Goal: Task Accomplishment & Management: Complete application form

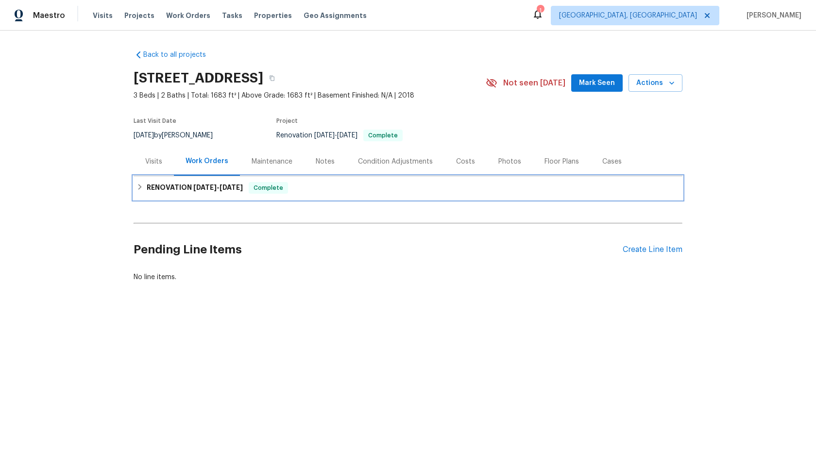
click at [407, 188] on div "RENOVATION 9/23/25 - 9/27/25 Complete" at bounding box center [408, 188] width 543 height 12
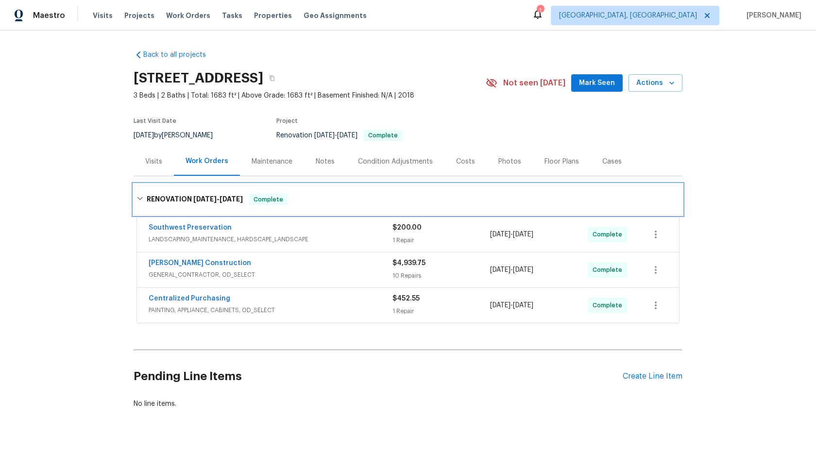
scroll to position [8, 0]
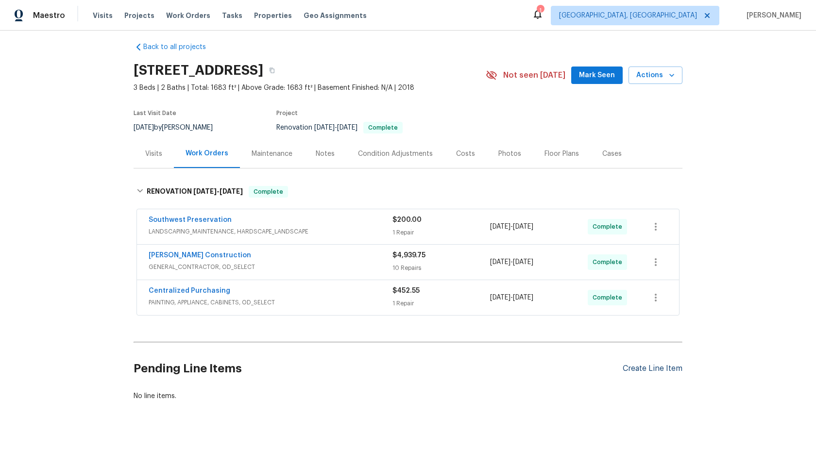
click at [666, 367] on div "Create Line Item" at bounding box center [653, 368] width 60 height 9
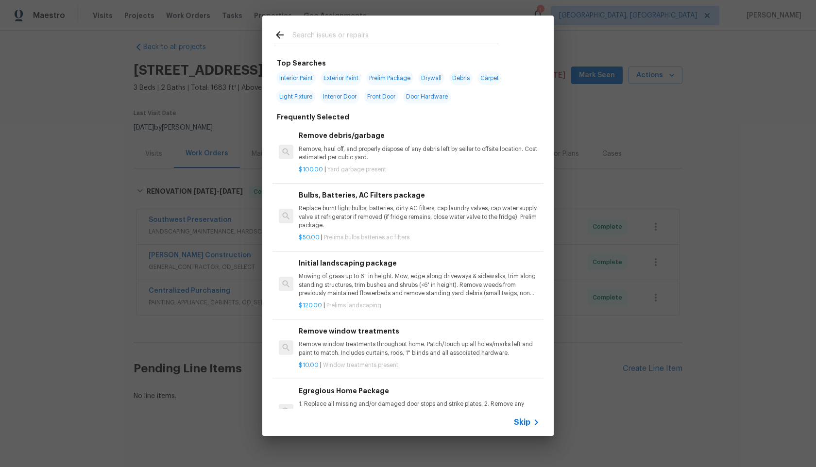
click at [530, 422] on span "Skip" at bounding box center [522, 423] width 17 height 10
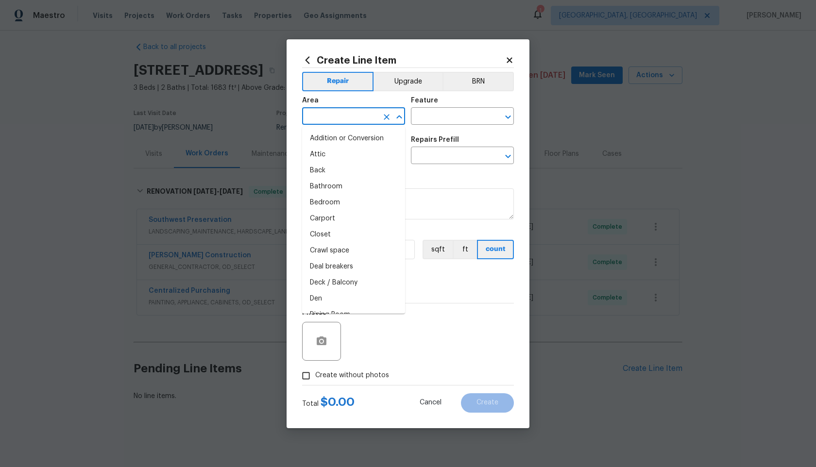
click at [374, 114] on input "text" at bounding box center [340, 117] width 76 height 15
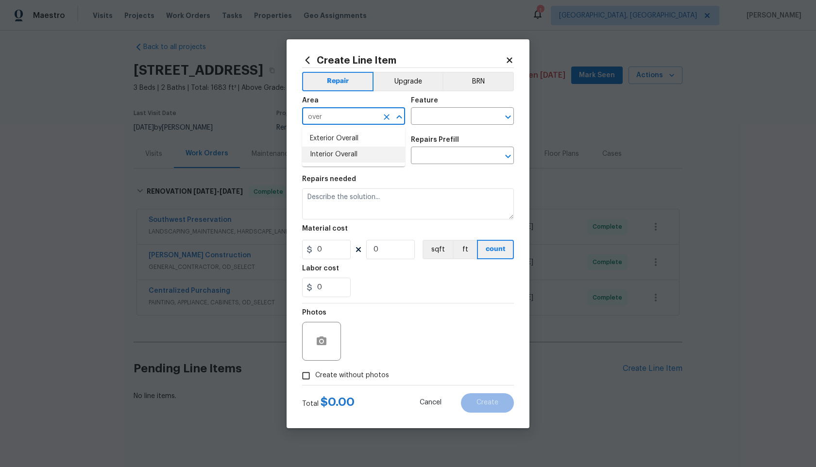
click at [354, 148] on li "Interior Overall" at bounding box center [353, 155] width 103 height 16
type input "Interior Overall"
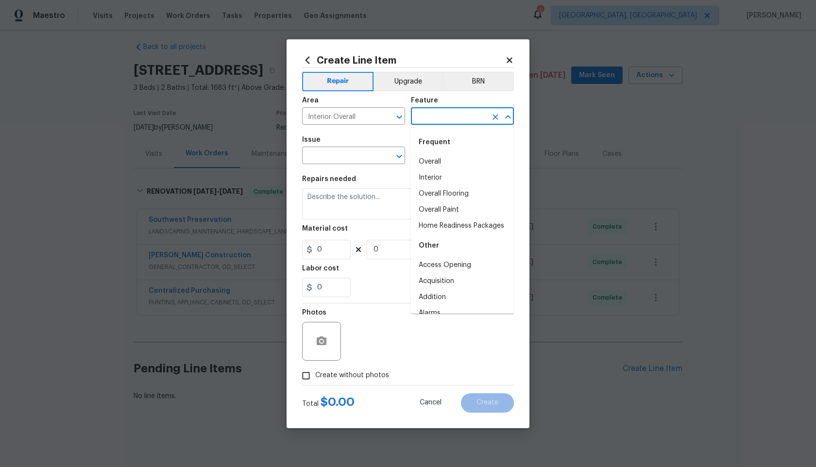
click at [453, 111] on input "text" at bounding box center [449, 117] width 76 height 15
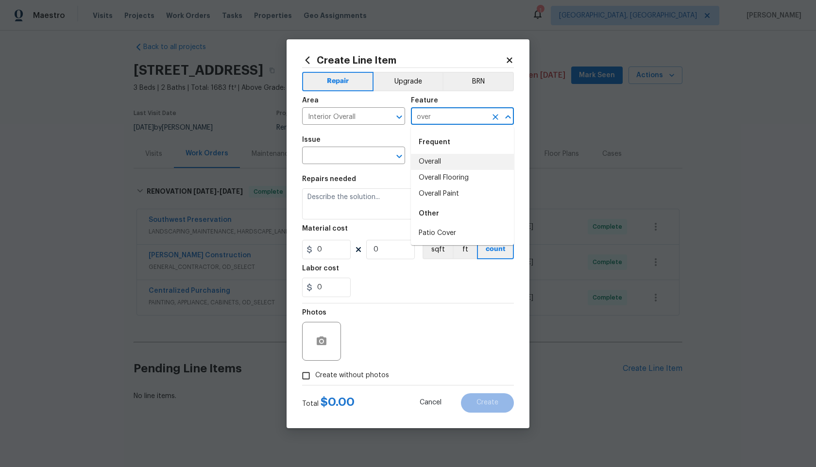
click at [448, 156] on li "Overall" at bounding box center [462, 162] width 103 height 16
type input "Overall"
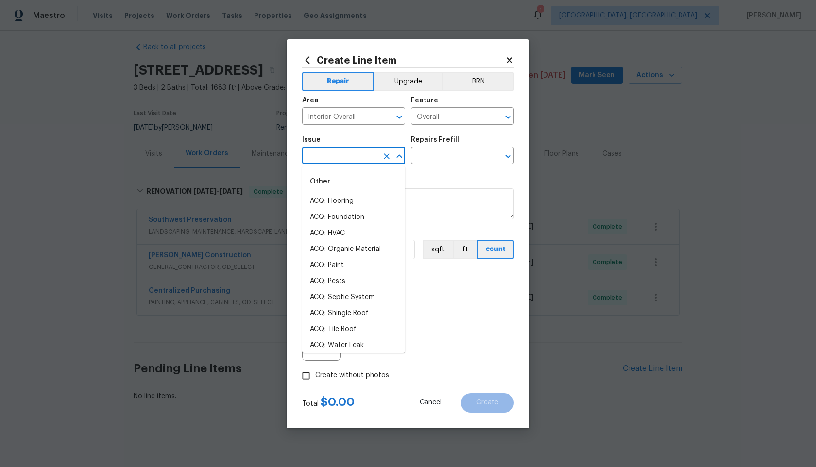
click at [331, 151] on input "text" at bounding box center [340, 156] width 76 height 15
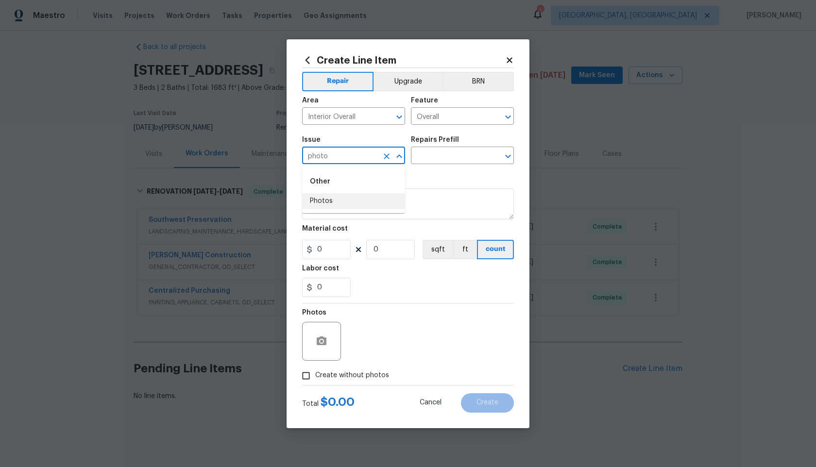
click at [329, 197] on li "Photos" at bounding box center [353, 201] width 103 height 16
type input "Photos"
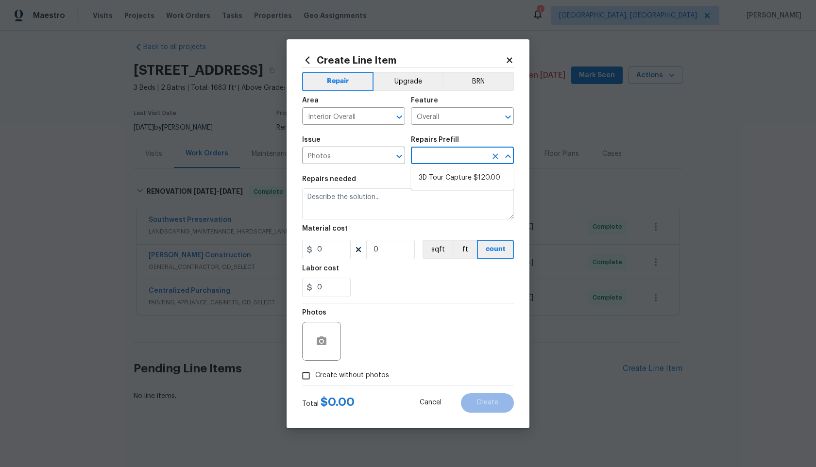
click at [438, 157] on input "text" at bounding box center [449, 156] width 76 height 15
click at [438, 177] on li "3D Tour Capture $120.00" at bounding box center [462, 178] width 103 height 16
type input "3D Tour Capture $120.00"
type textarea "Capture 3D tour of home"
type input "1"
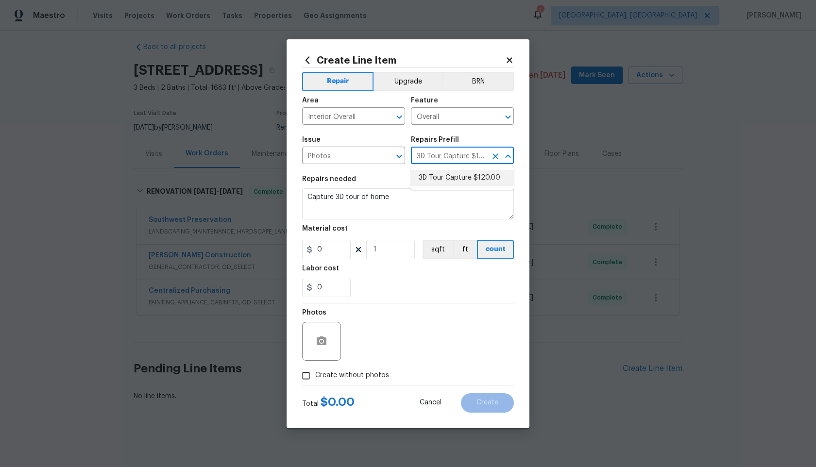
type input "120"
click at [303, 375] on input "Create without photos" at bounding box center [306, 376] width 18 height 18
checkbox input "true"
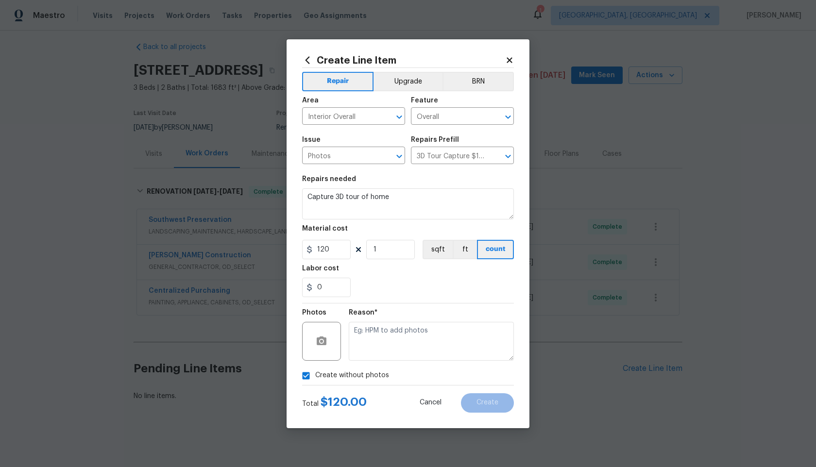
click at [382, 362] on div "Reason*" at bounding box center [431, 335] width 165 height 63
click at [397, 340] on textarea at bounding box center [431, 341] width 165 height 39
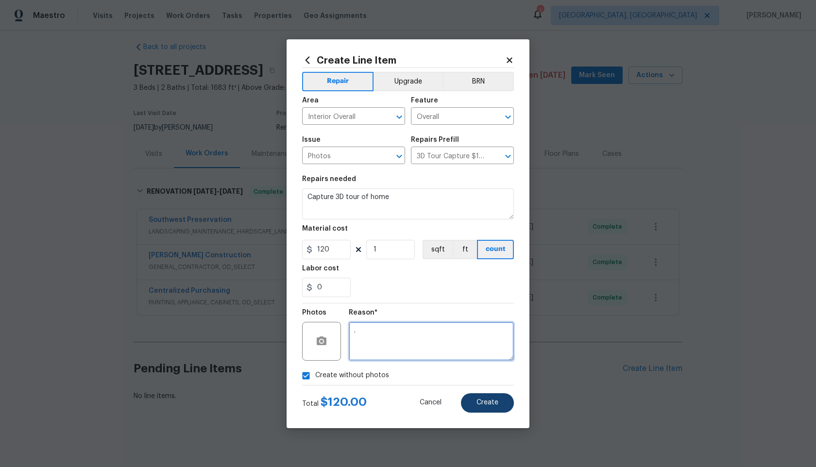
type textarea "."
click at [496, 400] on span "Create" at bounding box center [488, 402] width 22 height 7
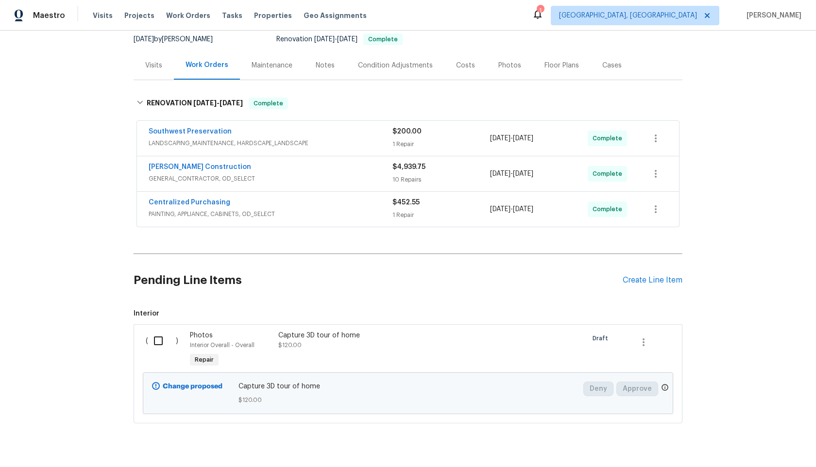
scroll to position [119, 0]
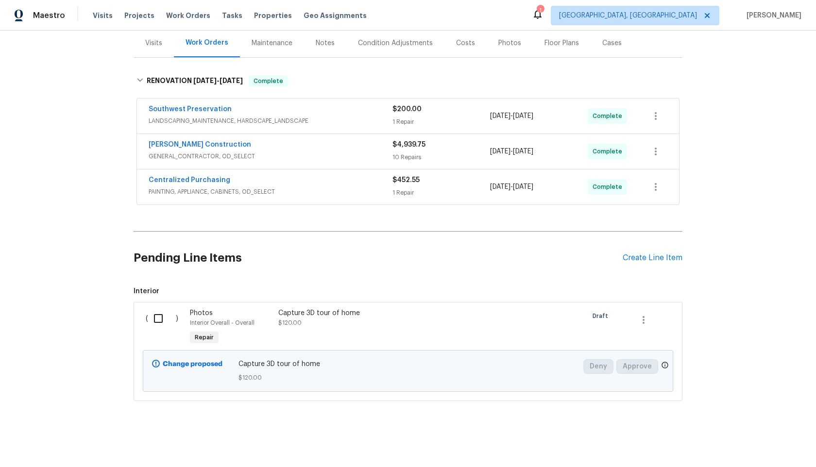
click at [159, 319] on input "checkbox" at bounding box center [162, 318] width 28 height 20
checkbox input "true"
click at [756, 444] on span "Create Work Order" at bounding box center [760, 443] width 65 height 12
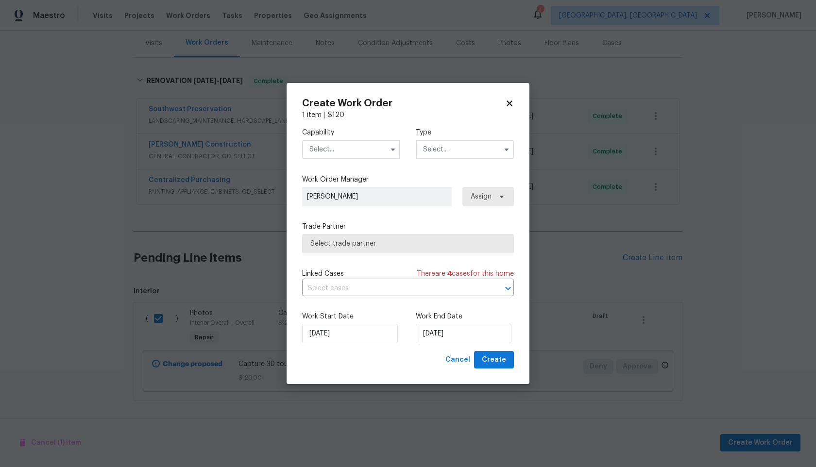
click at [338, 144] on input "text" at bounding box center [351, 149] width 98 height 19
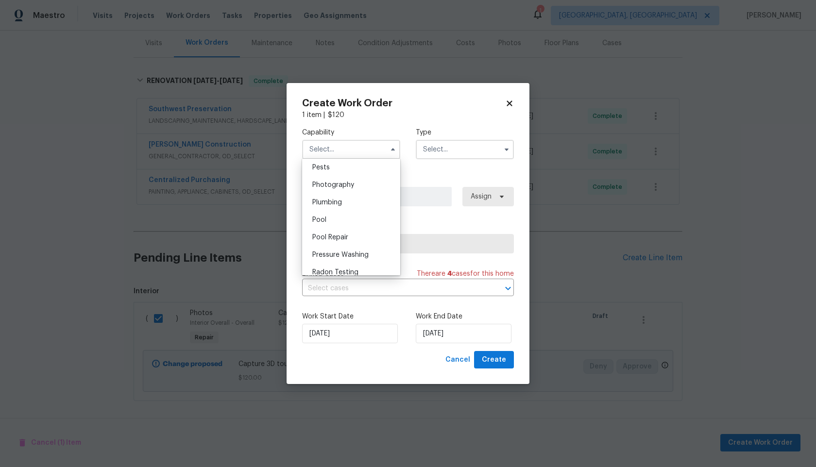
scroll to position [835, 0]
click at [350, 188] on span "Photography" at bounding box center [333, 186] width 42 height 7
type input "Photography"
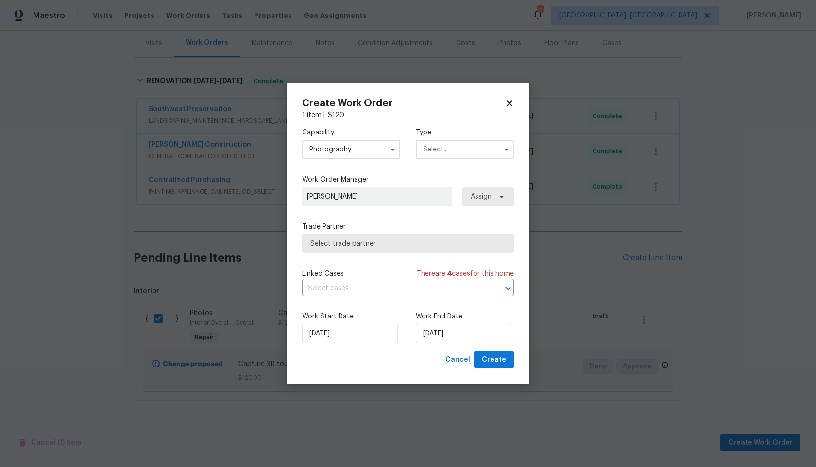
click at [468, 139] on div "Type" at bounding box center [465, 144] width 98 height 32
click at [465, 149] on input "text" at bounding box center [465, 149] width 98 height 19
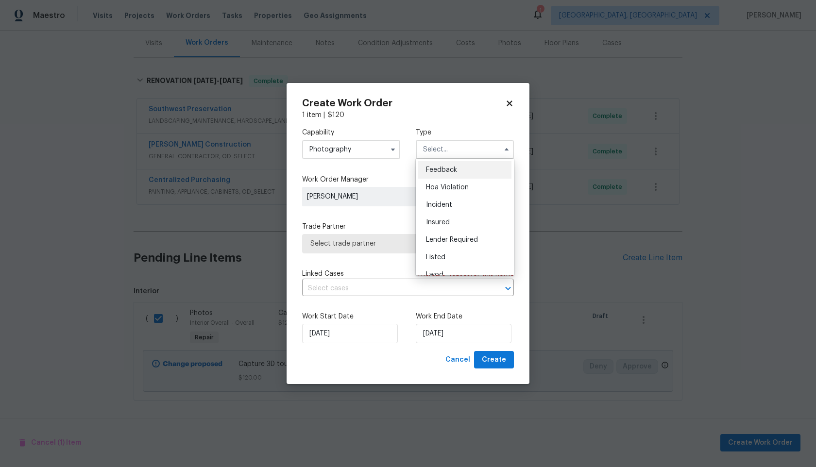
scroll to position [116, 0]
click at [444, 178] on div "Other" at bounding box center [464, 176] width 93 height 17
type input "Other"
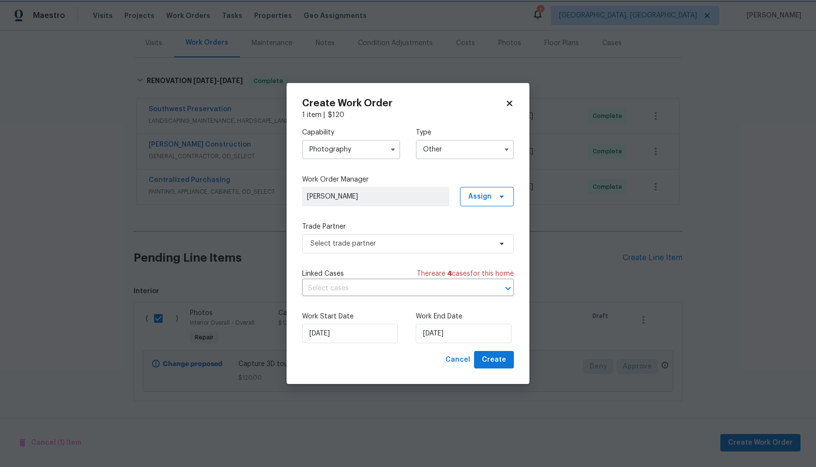
scroll to position [0, 0]
click at [370, 249] on span "Select trade partner" at bounding box center [408, 243] width 212 height 19
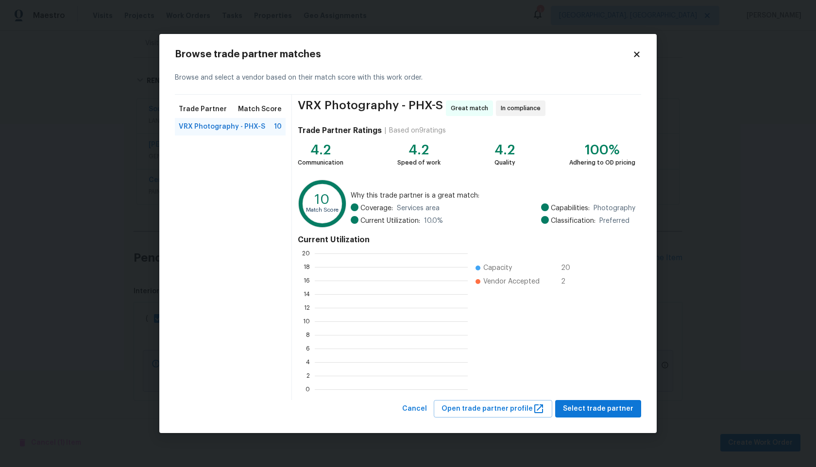
scroll to position [136, 153]
click at [611, 403] on span "Select trade partner" at bounding box center [598, 409] width 70 height 12
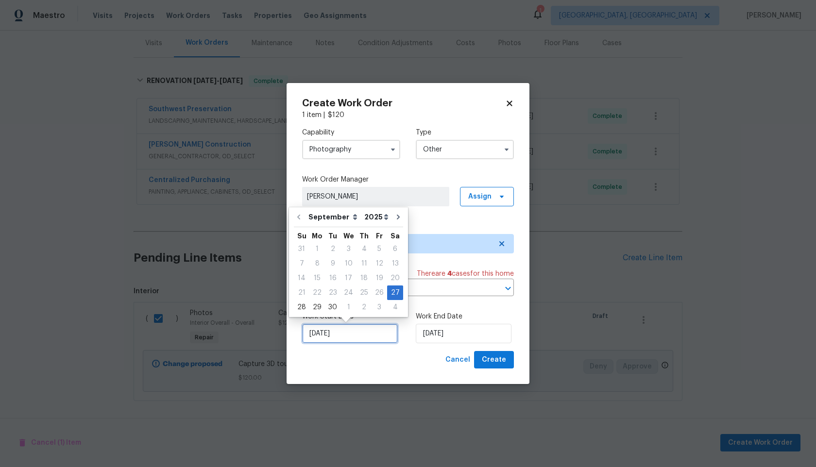
click at [356, 329] on input "[DATE]" at bounding box center [350, 333] width 96 height 19
click at [482, 337] on input "[DATE]" at bounding box center [464, 333] width 96 height 19
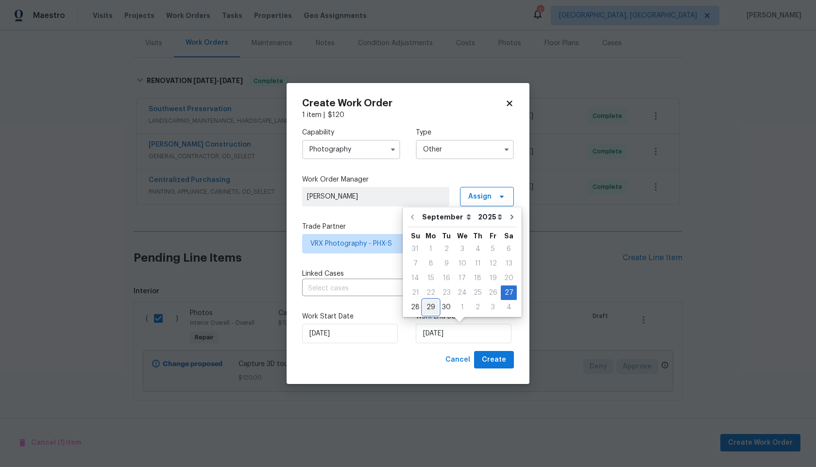
click at [429, 310] on div "29" at bounding box center [431, 308] width 16 height 14
type input "[DATE]"
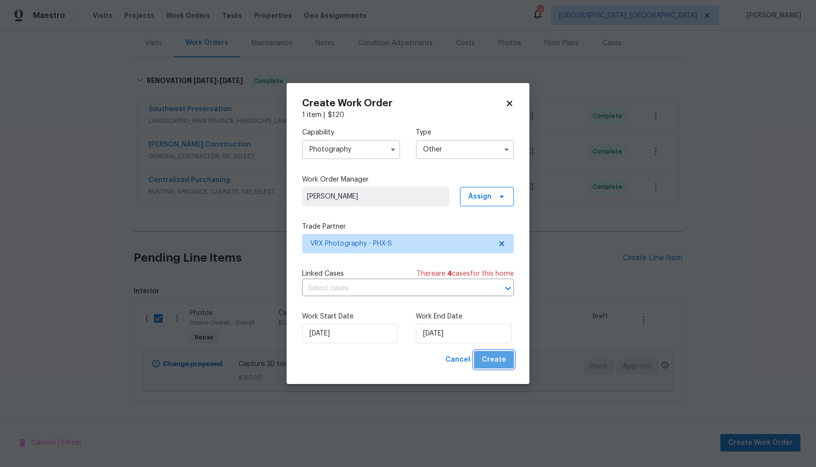
click at [505, 364] on span "Create" at bounding box center [494, 360] width 24 height 12
checkbox input "false"
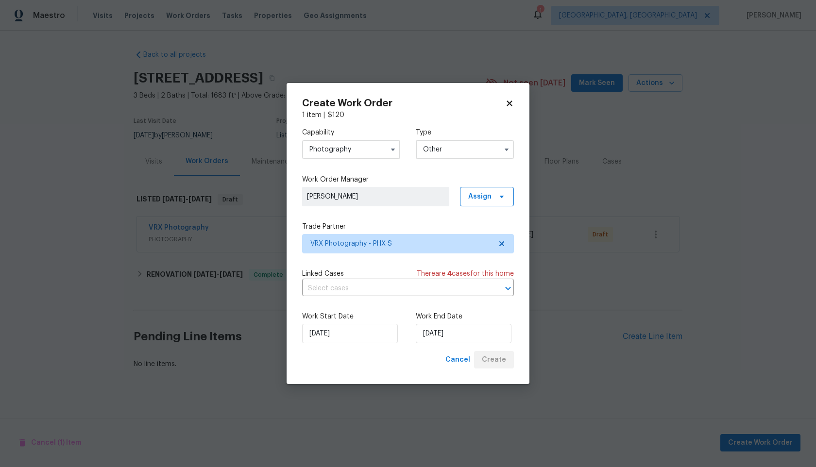
scroll to position [0, 0]
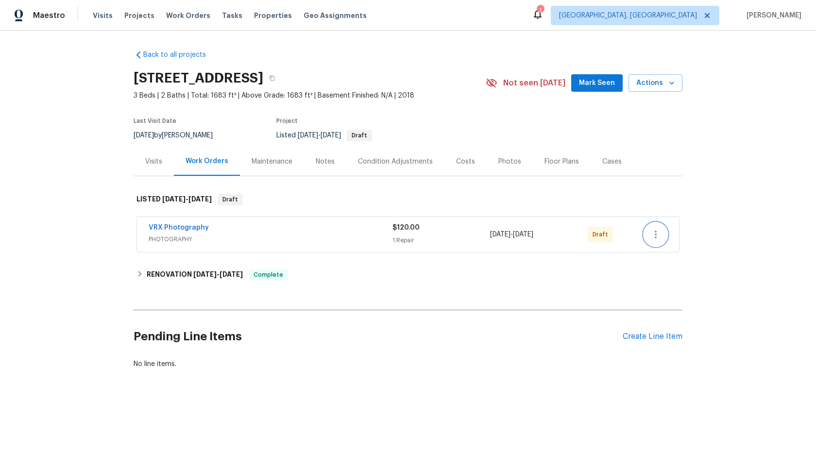
click at [660, 237] on icon "button" at bounding box center [656, 235] width 12 height 12
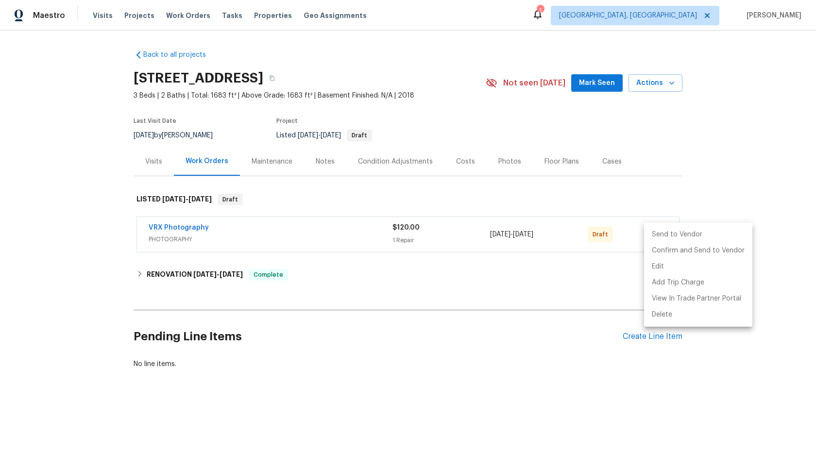
click at [661, 236] on li "Send to Vendor" at bounding box center [698, 235] width 108 height 16
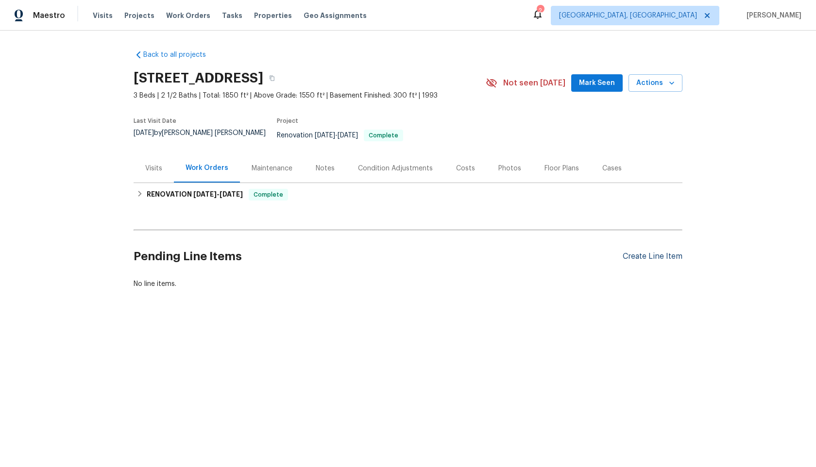
click at [642, 252] on div "Create Line Item" at bounding box center [653, 256] width 60 height 9
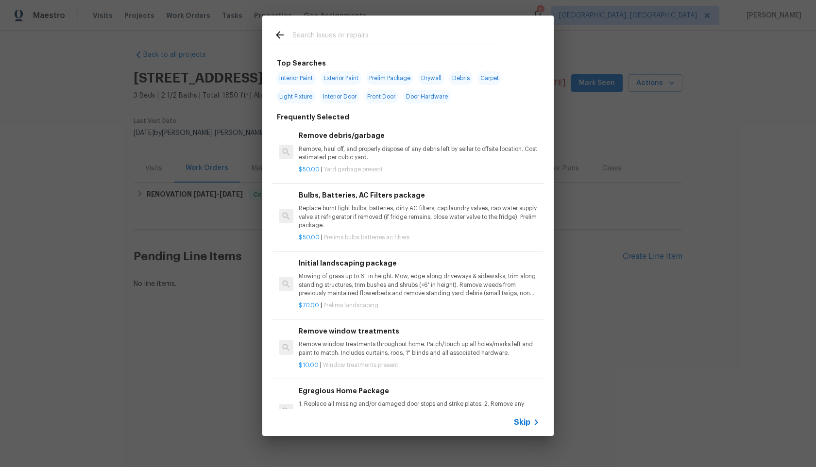
click at [524, 421] on span "Skip" at bounding box center [522, 423] width 17 height 10
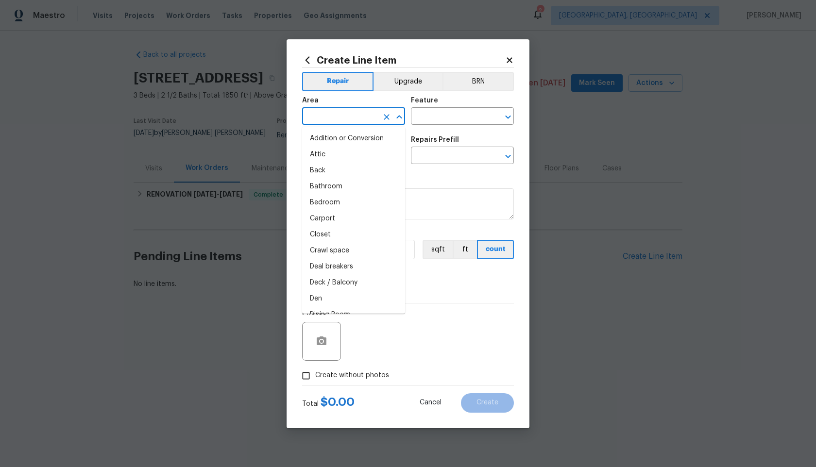
click at [320, 111] on input "text" at bounding box center [340, 117] width 76 height 15
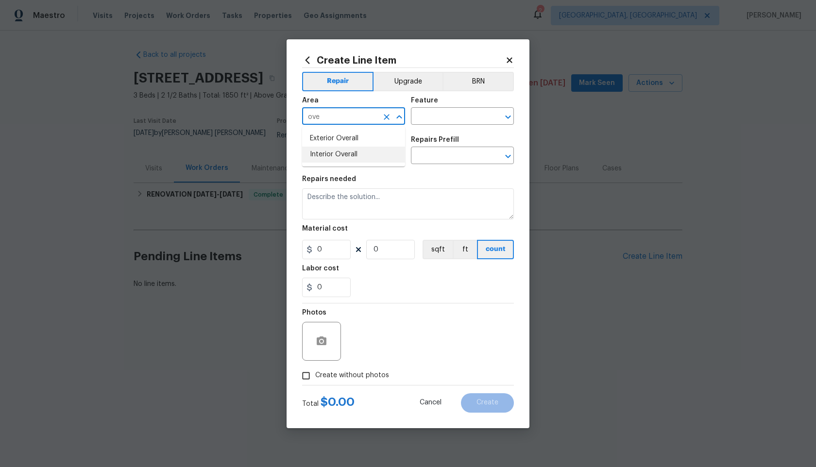
click at [325, 154] on li "Interior Overall" at bounding box center [353, 155] width 103 height 16
type input "Interior Overall"
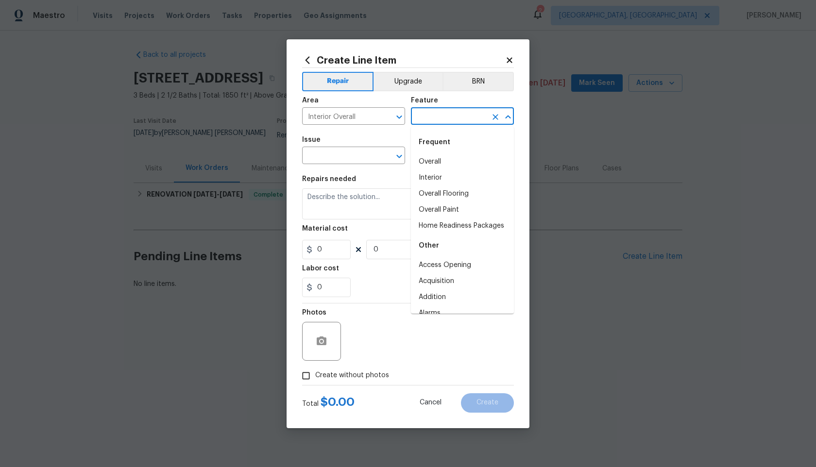
click at [453, 118] on input "text" at bounding box center [449, 117] width 76 height 15
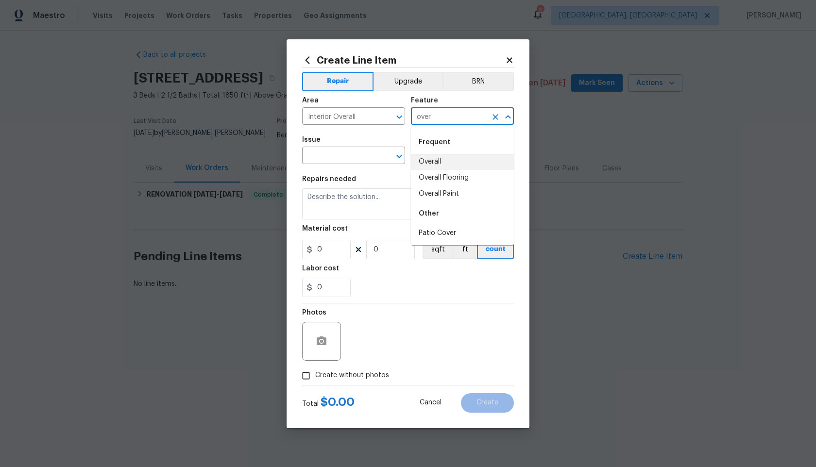
click at [447, 162] on li "Overall" at bounding box center [462, 162] width 103 height 16
type input "Overall"
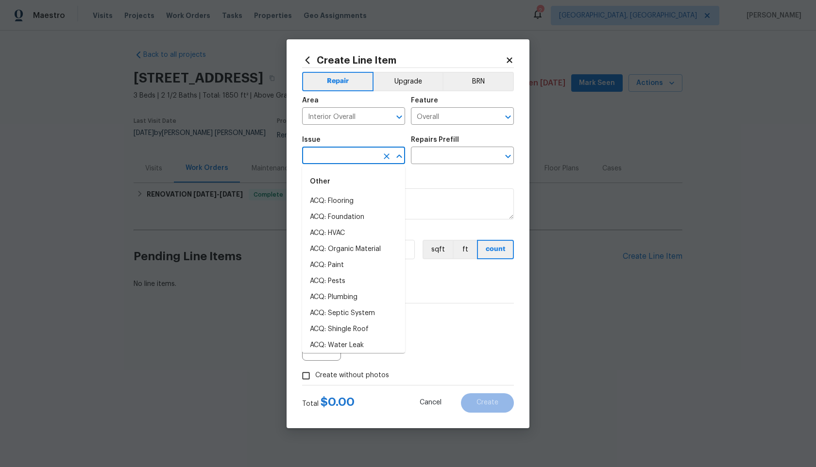
click at [352, 157] on input "text" at bounding box center [340, 156] width 76 height 15
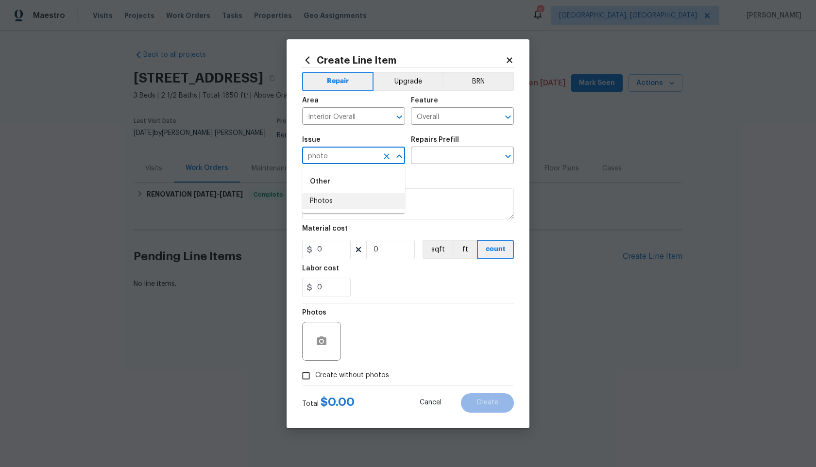
click at [328, 206] on li "Photos" at bounding box center [353, 201] width 103 height 16
type input "Photos"
click at [457, 139] on div "Repairs Prefill" at bounding box center [462, 143] width 103 height 13
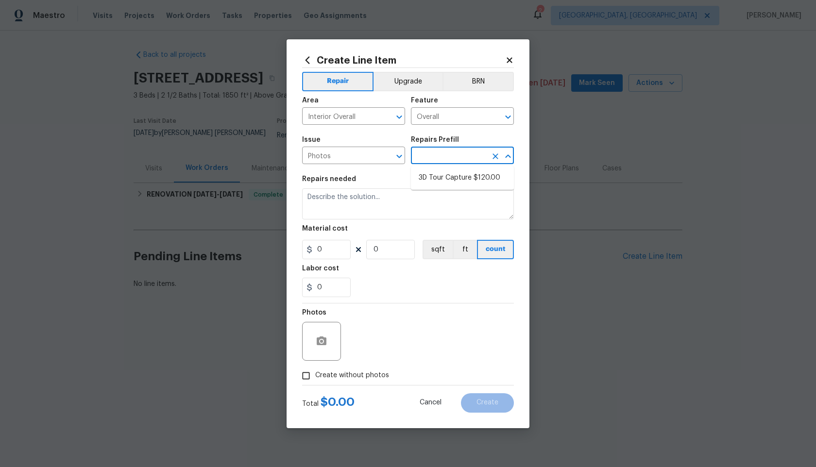
click at [441, 150] on input "text" at bounding box center [449, 156] width 76 height 15
click at [434, 172] on li "3D Tour Capture $120.00" at bounding box center [462, 178] width 103 height 16
type input "3D Tour Capture $120.00"
type textarea "Capture 3D tour of home"
type input "1"
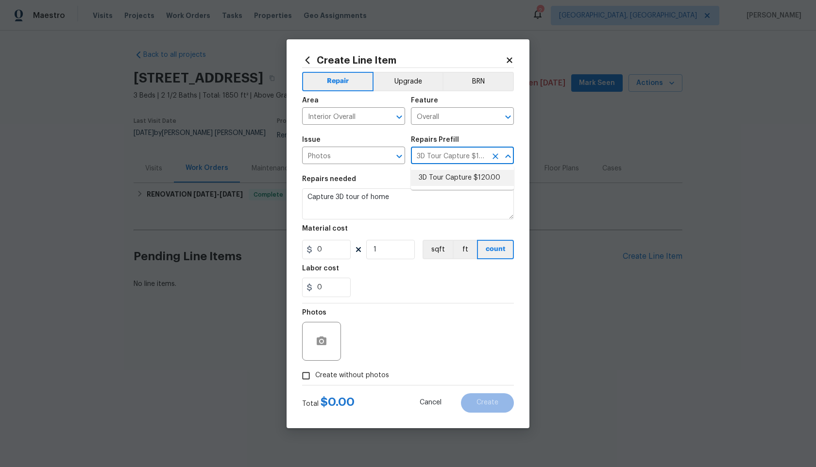
type input "120"
click at [308, 378] on input "Create without photos" at bounding box center [306, 376] width 18 height 18
checkbox input "true"
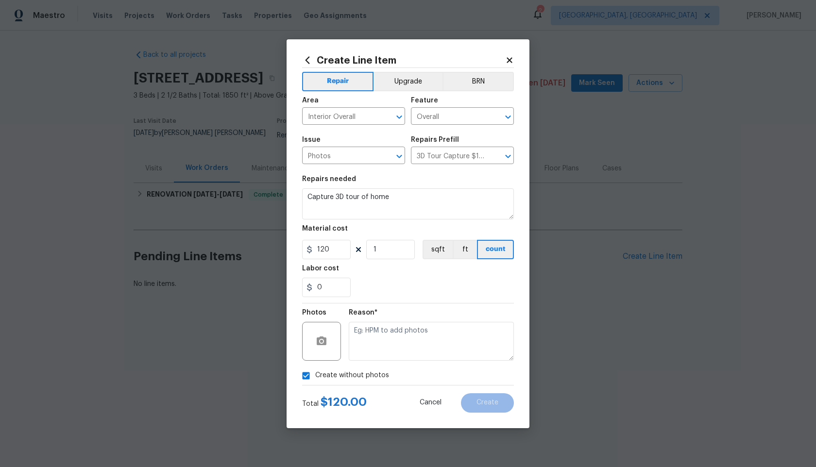
click at [408, 320] on div "Reason*" at bounding box center [431, 315] width 165 height 13
click at [390, 338] on textarea at bounding box center [431, 341] width 165 height 39
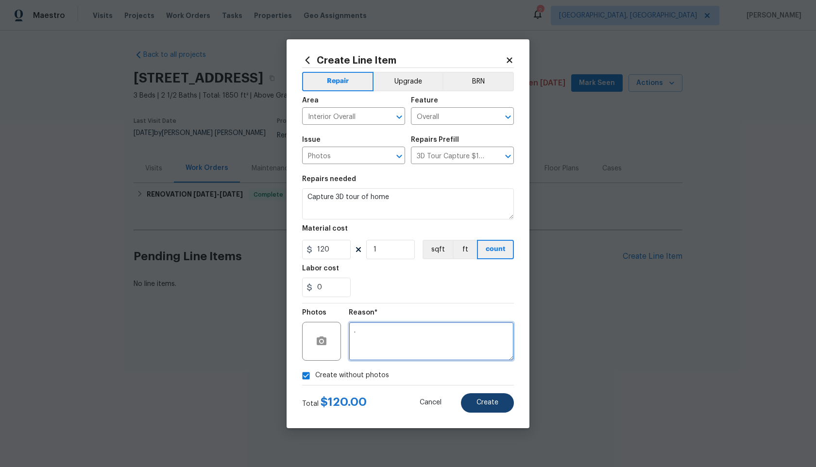
type textarea "."
click at [484, 400] on span "Create" at bounding box center [488, 402] width 22 height 7
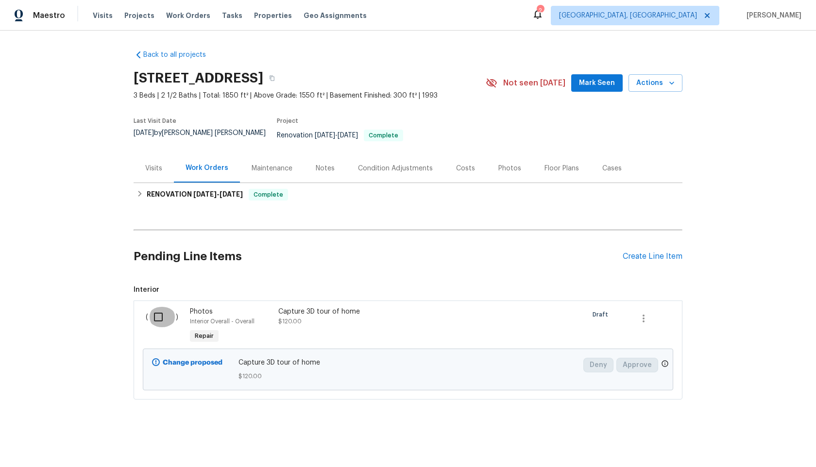
click at [162, 307] on input "checkbox" at bounding box center [162, 317] width 28 height 20
checkbox input "true"
click at [752, 441] on span "Create Work Order" at bounding box center [760, 443] width 65 height 12
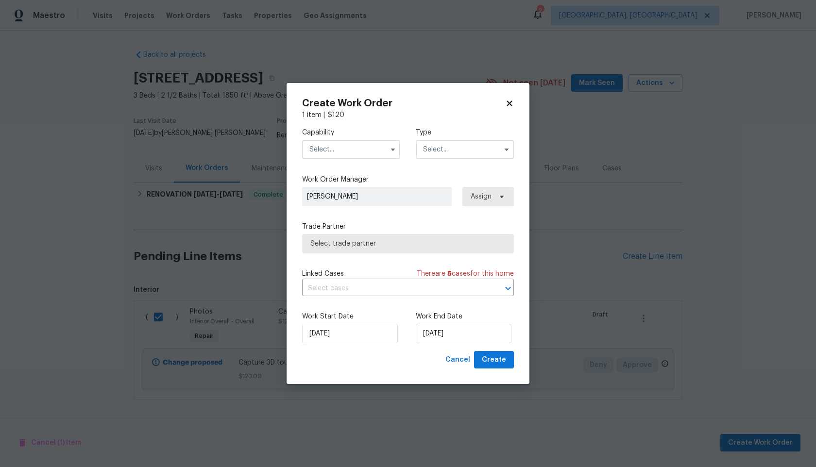
click at [365, 154] on input "text" at bounding box center [351, 149] width 98 height 19
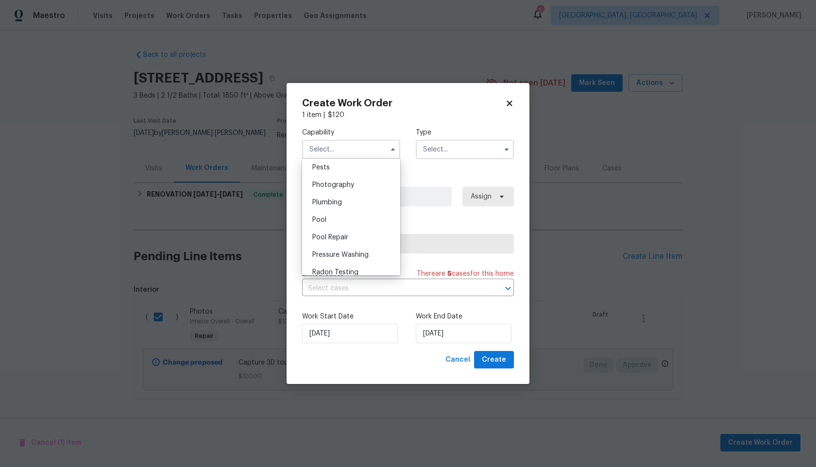
scroll to position [828, 0]
click at [330, 189] on div "Photography" at bounding box center [351, 193] width 93 height 17
type input "Photography"
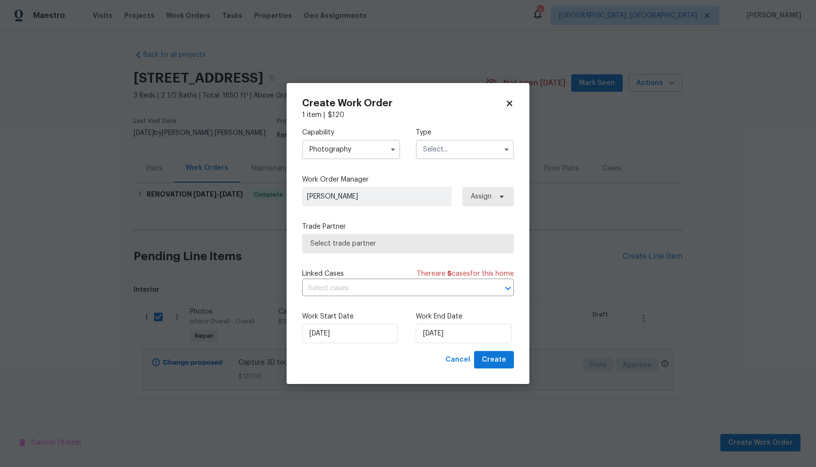
click at [469, 142] on input "text" at bounding box center [465, 149] width 98 height 19
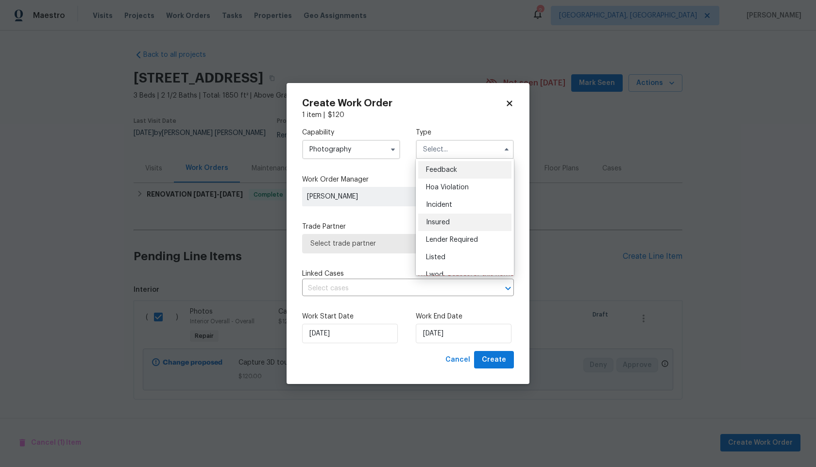
scroll to position [116, 0]
click at [441, 176] on span "Other" at bounding box center [435, 176] width 19 height 7
type input "Other"
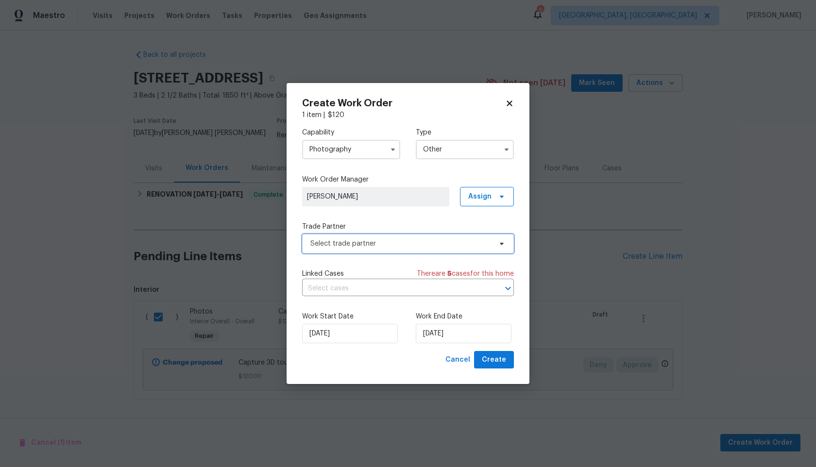
click at [386, 246] on span "Select trade partner" at bounding box center [400, 244] width 181 height 10
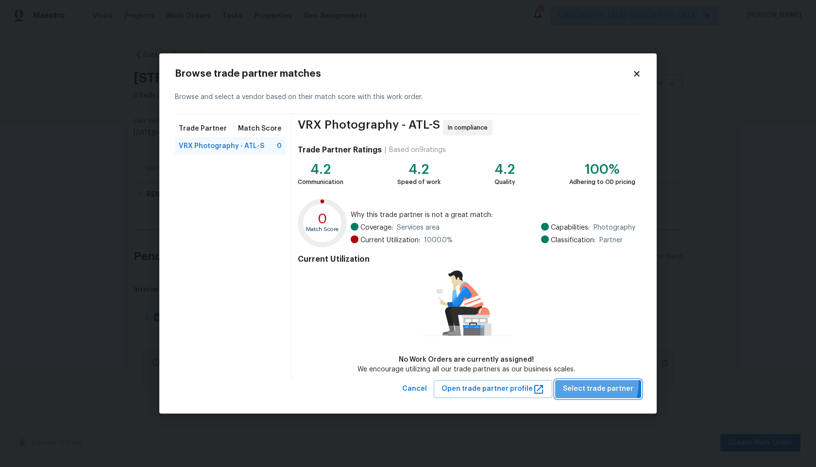
click at [590, 383] on span "Select trade partner" at bounding box center [598, 389] width 70 height 12
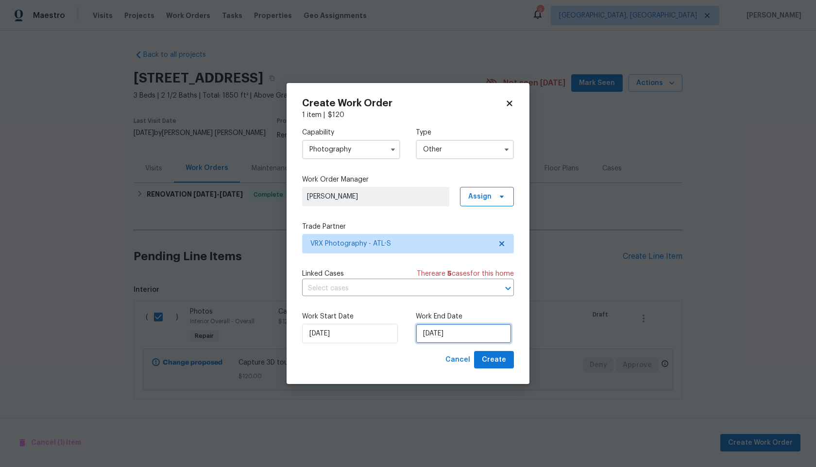
click at [449, 330] on input "[DATE]" at bounding box center [464, 333] width 96 height 19
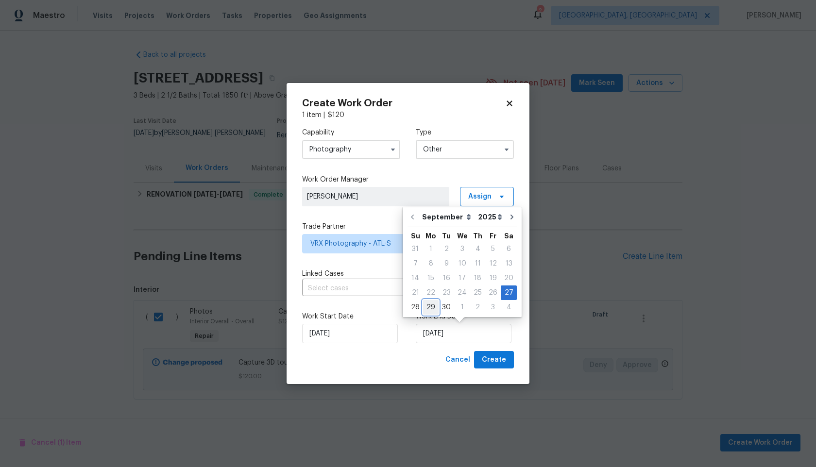
click at [427, 307] on div "29" at bounding box center [431, 308] width 16 height 14
type input "[DATE]"
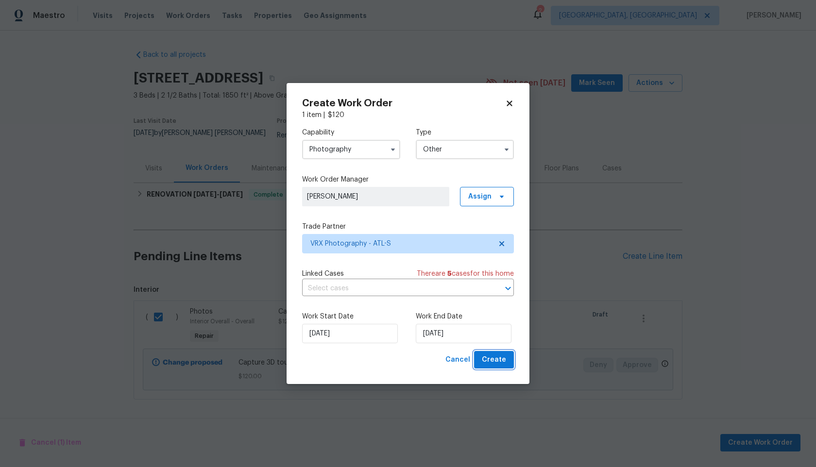
click at [505, 363] on span "Create" at bounding box center [494, 360] width 24 height 12
checkbox input "false"
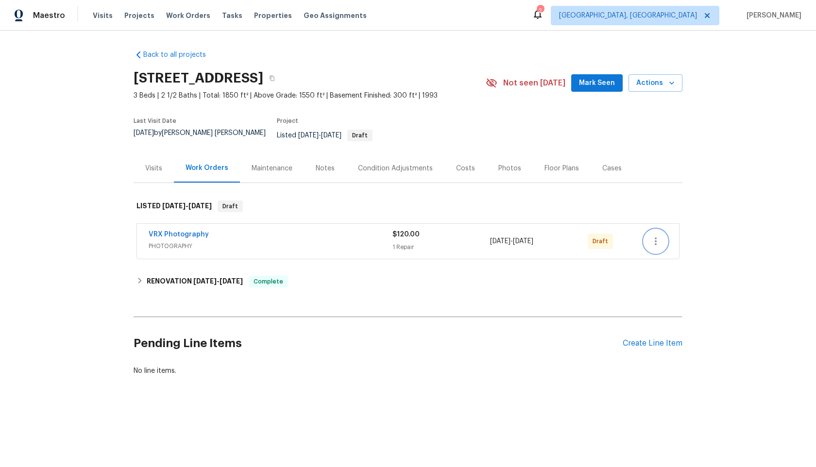
click at [663, 230] on button "button" at bounding box center [655, 241] width 23 height 23
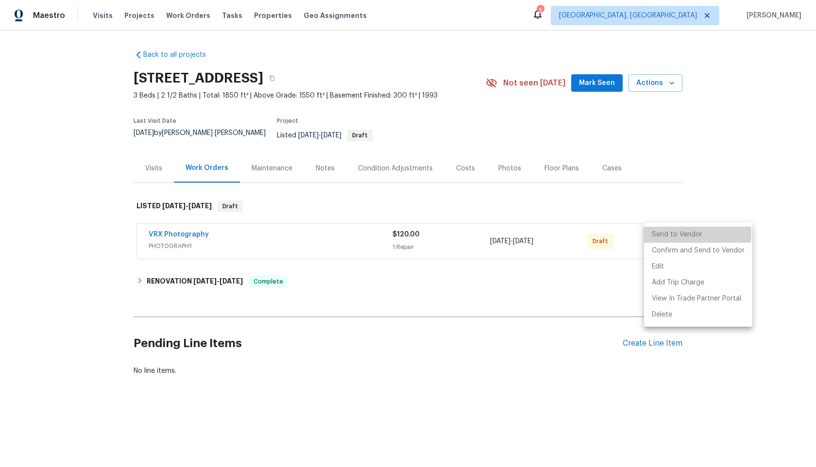
click at [656, 234] on li "Send to Vendor" at bounding box center [698, 235] width 108 height 16
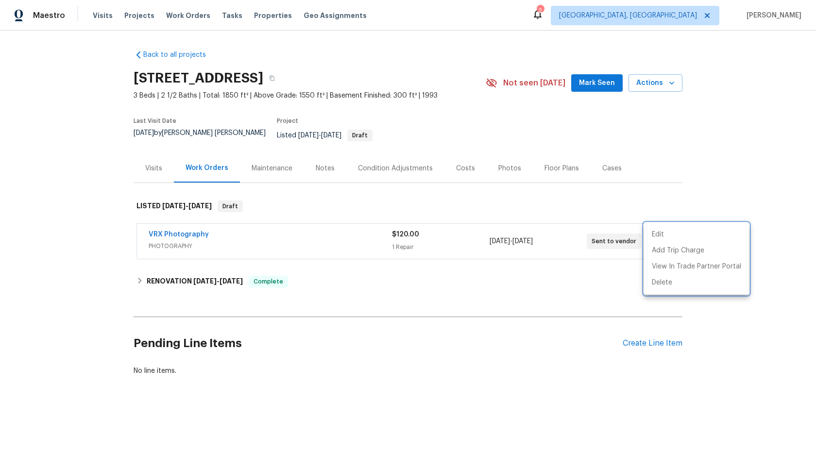
click at [533, 314] on div at bounding box center [408, 233] width 816 height 467
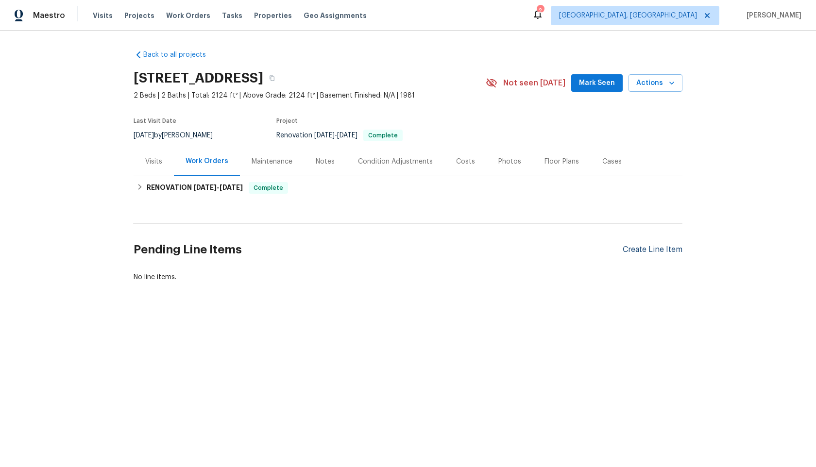
click at [644, 247] on div "Create Line Item" at bounding box center [653, 249] width 60 height 9
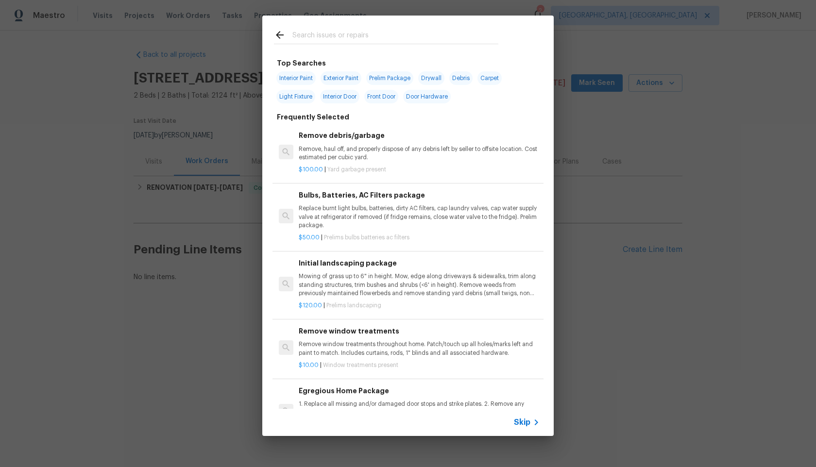
click at [523, 425] on span "Skip" at bounding box center [522, 423] width 17 height 10
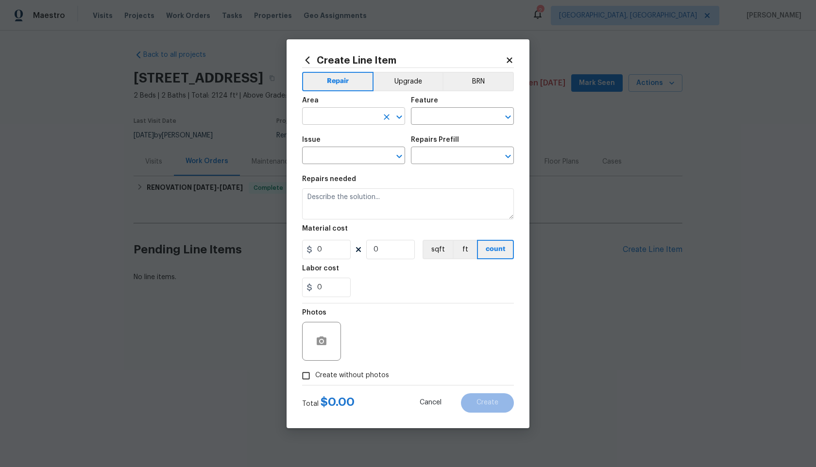
click at [340, 120] on input "text" at bounding box center [340, 117] width 76 height 15
click at [349, 151] on li "Interior Overall" at bounding box center [353, 155] width 103 height 16
type input "Interior Overall"
click at [441, 115] on input "text" at bounding box center [449, 117] width 76 height 15
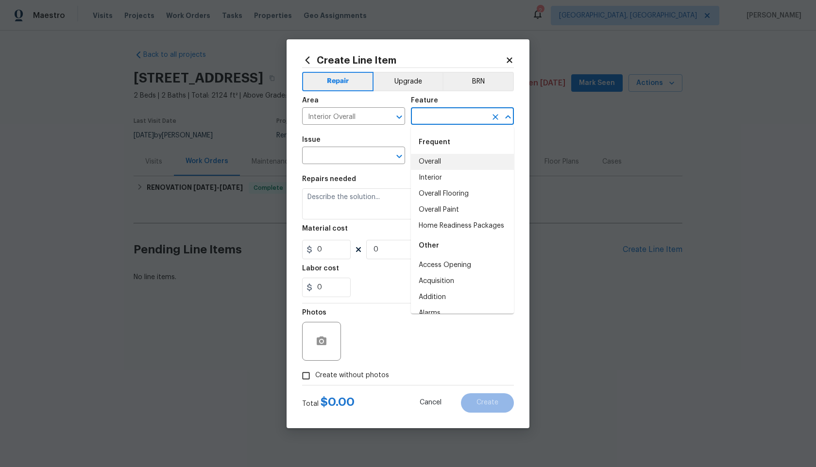
click at [436, 160] on li "Overall" at bounding box center [462, 162] width 103 height 16
type input "Overall"
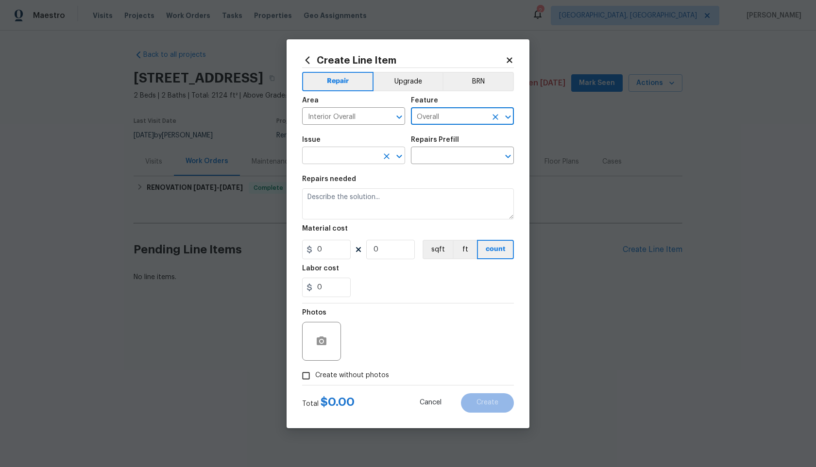
click at [366, 160] on input "text" at bounding box center [340, 156] width 76 height 15
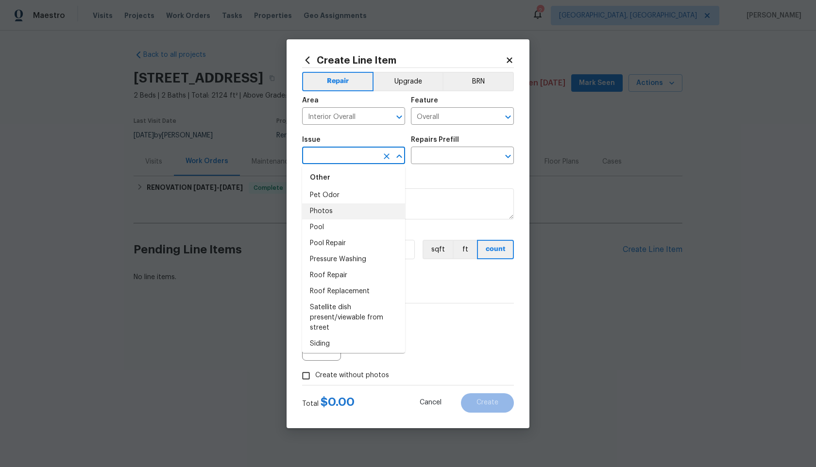
scroll to position [1244, 0]
click at [355, 234] on li "Photos" at bounding box center [353, 229] width 103 height 16
type input "Photos"
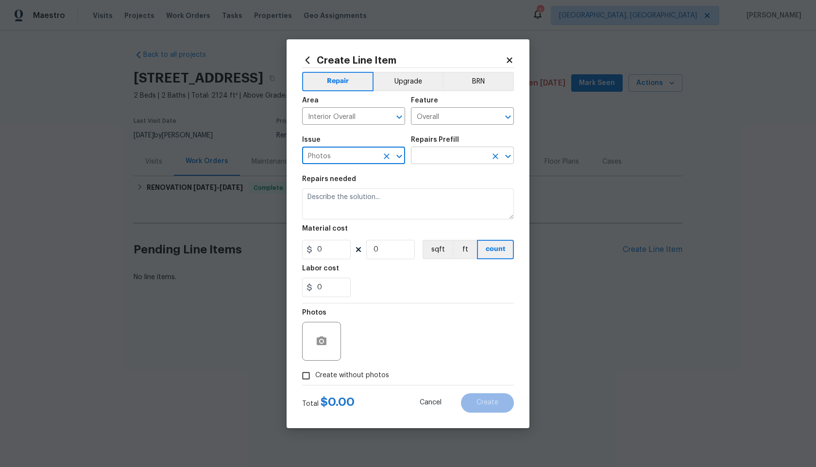
click at [443, 151] on input "text" at bounding box center [449, 156] width 76 height 15
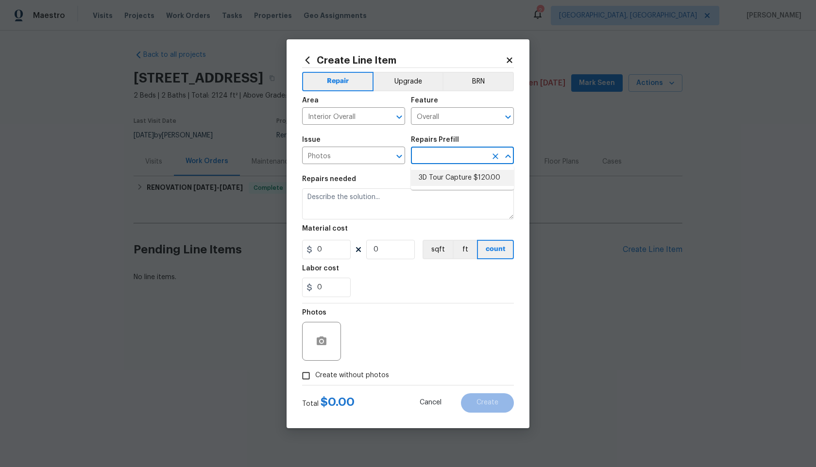
click at [435, 180] on li "3D Tour Capture $120.00" at bounding box center [462, 178] width 103 height 16
type input "3D Tour Capture $120.00"
type textarea "Capture 3D tour of home"
type input "1"
type input "120"
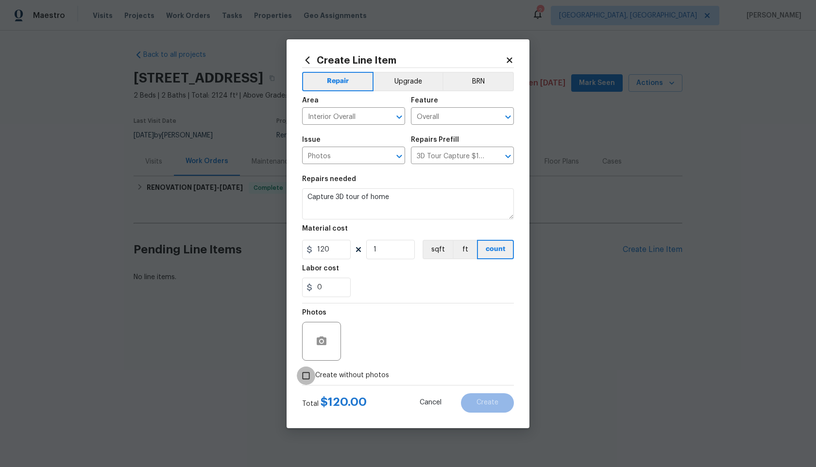
click at [306, 371] on input "Create without photos" at bounding box center [306, 376] width 18 height 18
checkbox input "true"
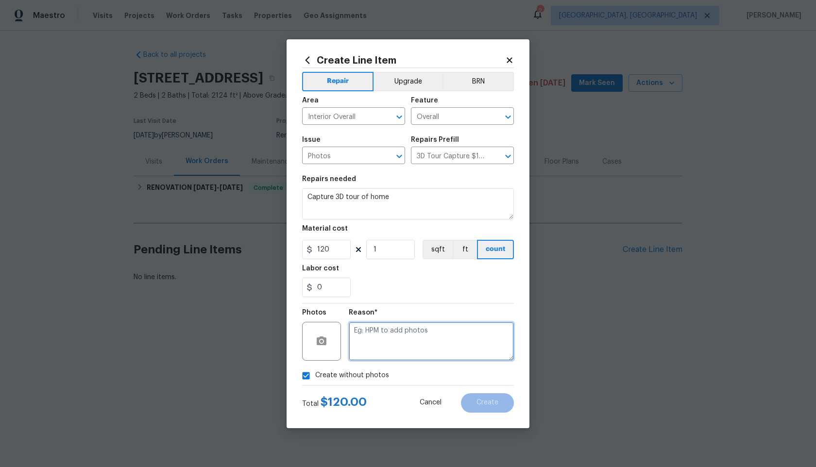
click at [395, 323] on textarea at bounding box center [431, 341] width 165 height 39
type textarea "."
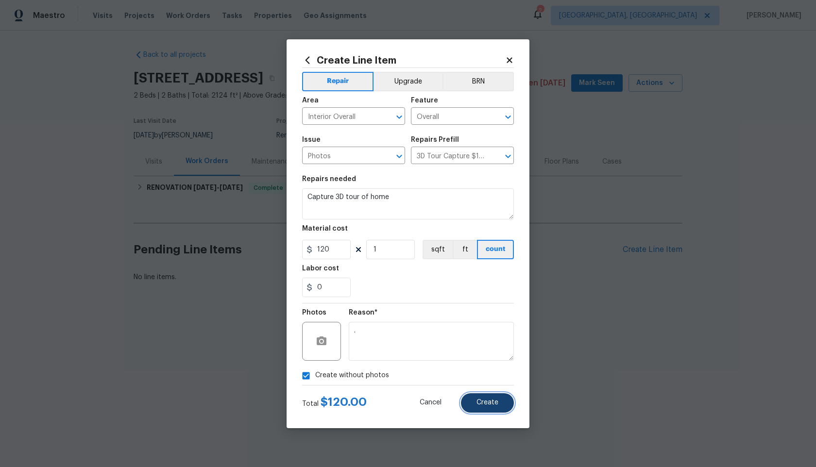
click at [484, 407] on button "Create" at bounding box center [487, 402] width 53 height 19
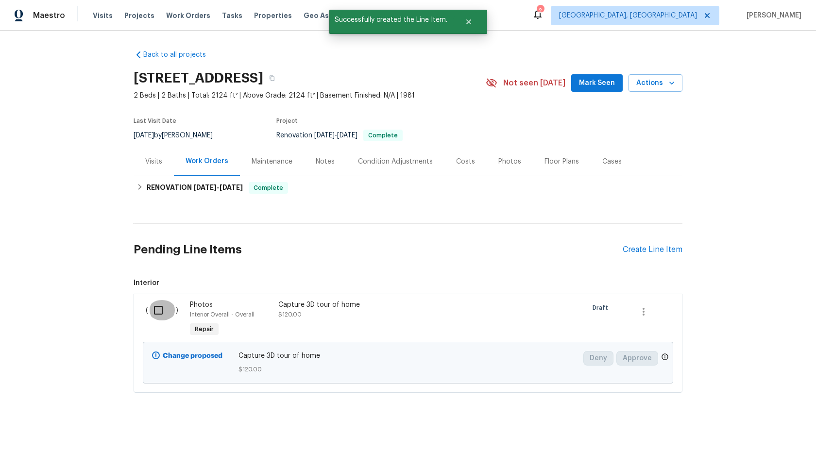
click at [159, 310] on input "checkbox" at bounding box center [162, 310] width 28 height 20
checkbox input "true"
click at [758, 447] on span "Create Work Order" at bounding box center [760, 443] width 65 height 12
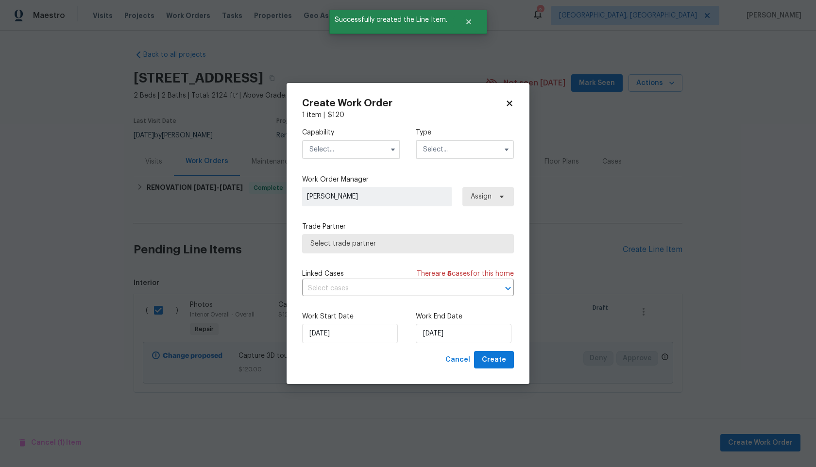
click at [332, 148] on input "text" at bounding box center [351, 149] width 98 height 19
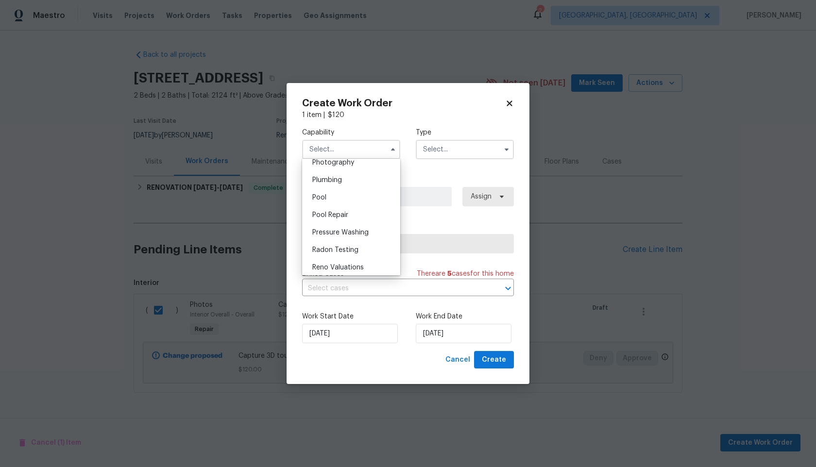
scroll to position [809, 0]
click at [342, 215] on div "Photography" at bounding box center [351, 211] width 93 height 17
type input "Photography"
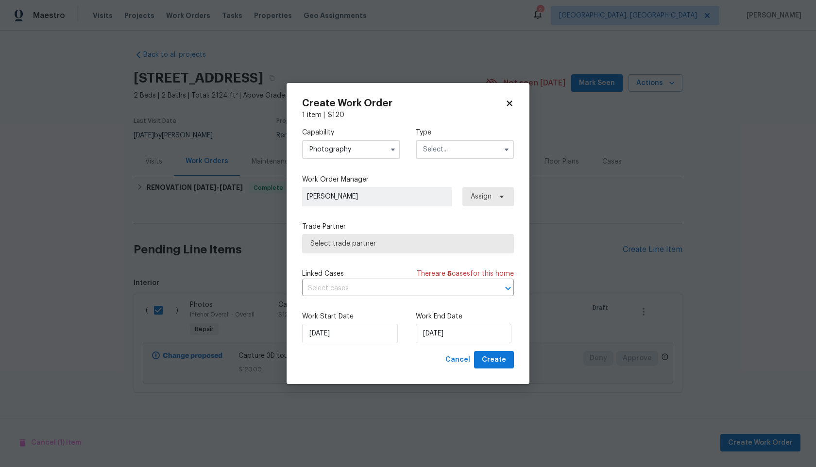
click at [427, 155] on input "text" at bounding box center [465, 149] width 98 height 19
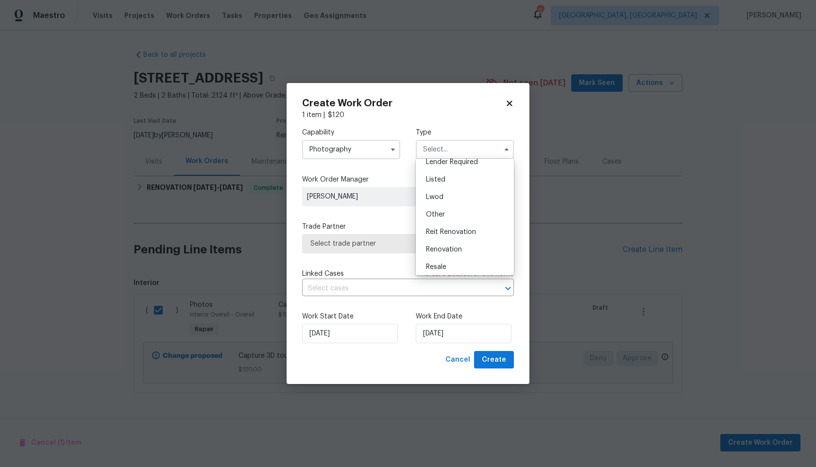
scroll to position [80, 0]
click at [438, 217] on div "Other" at bounding box center [464, 212] width 93 height 17
type input "Other"
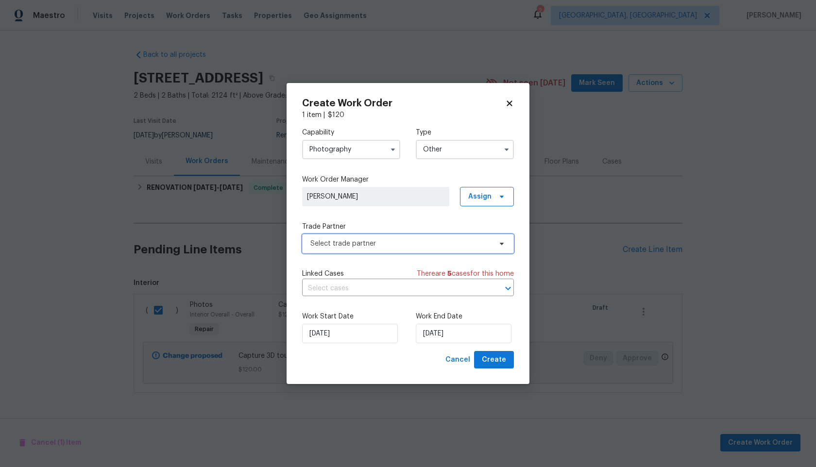
click at [385, 235] on span "Select trade partner" at bounding box center [408, 243] width 212 height 19
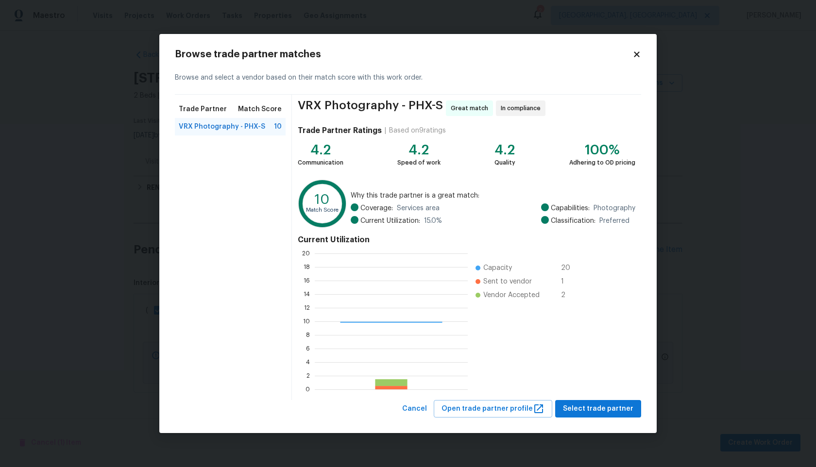
scroll to position [136, 153]
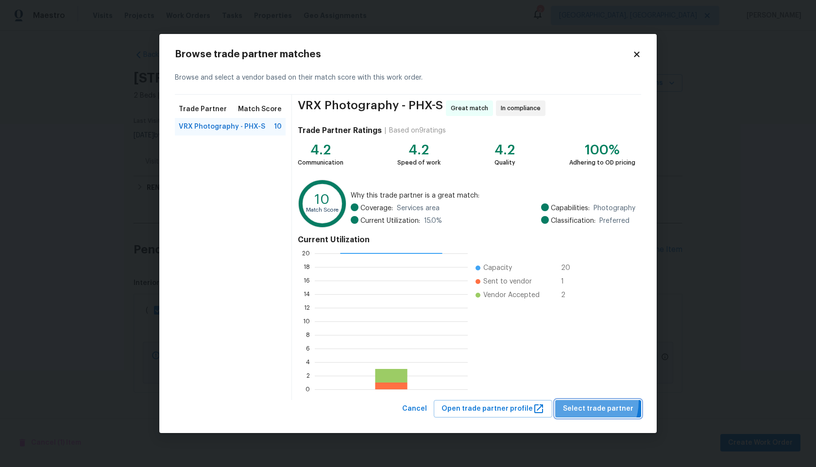
click at [587, 402] on button "Select trade partner" at bounding box center [598, 409] width 86 height 18
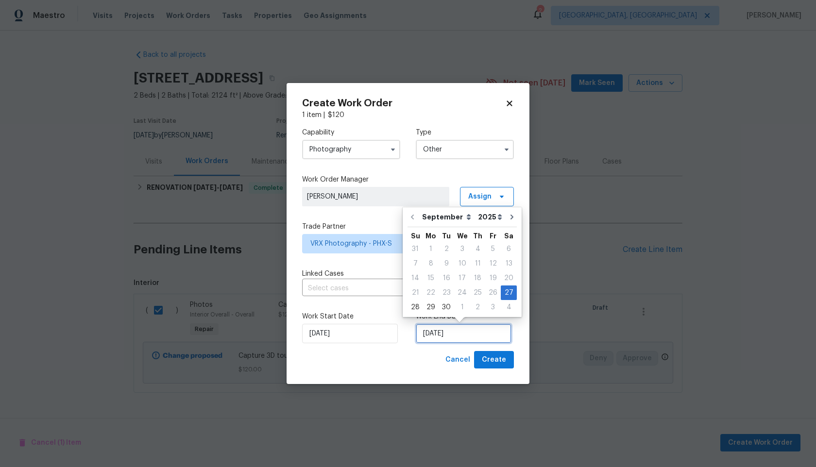
click at [450, 332] on input "27/09/2025" at bounding box center [464, 333] width 96 height 19
click at [430, 308] on div "29" at bounding box center [431, 308] width 16 height 14
type input "29/09/2025"
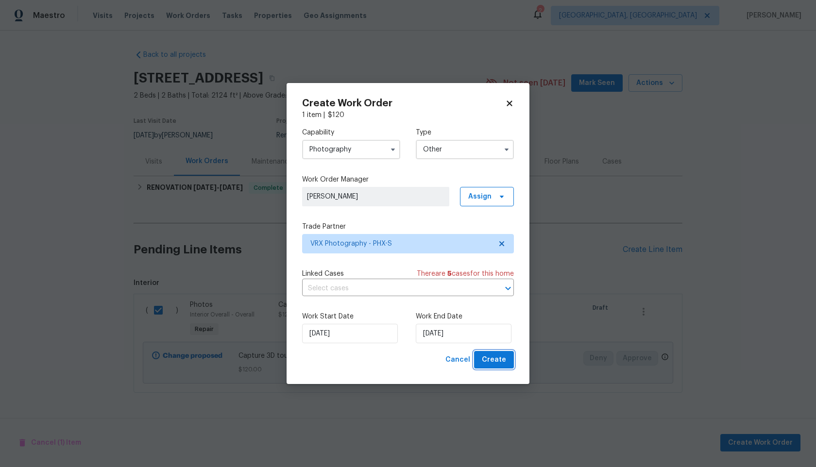
click at [499, 360] on span "Create" at bounding box center [494, 360] width 24 height 12
checkbox input "false"
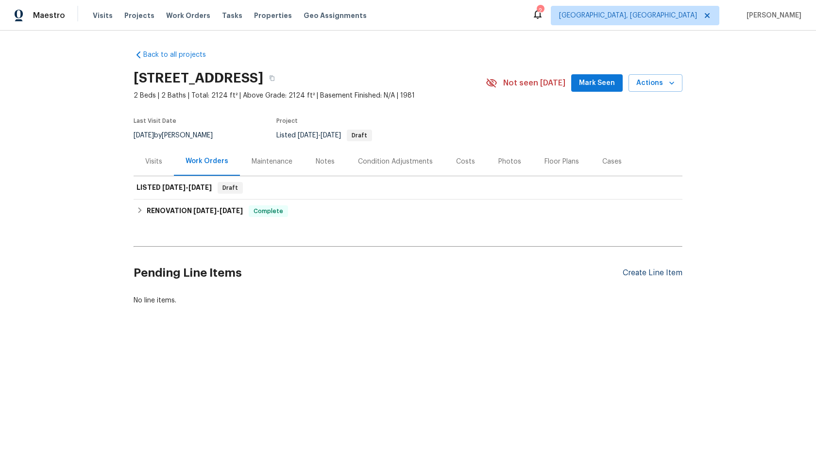
click at [649, 269] on div "Create Line Item" at bounding box center [653, 273] width 60 height 9
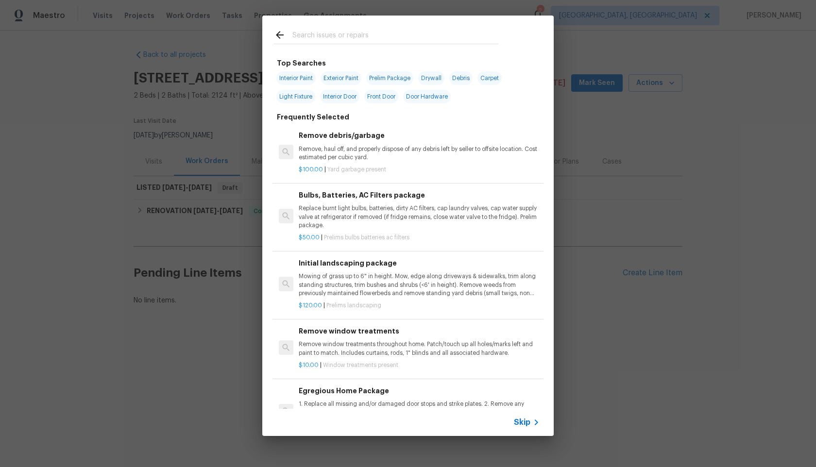
click at [266, 239] on div "Top Searches Interior Paint Exterior Paint Prelim Package Drywall Debris Carpet…" at bounding box center [407, 231] width 291 height 355
click at [239, 237] on div "Top Searches Interior Paint Exterior Paint Prelim Package Drywall Debris Carpet…" at bounding box center [408, 226] width 816 height 452
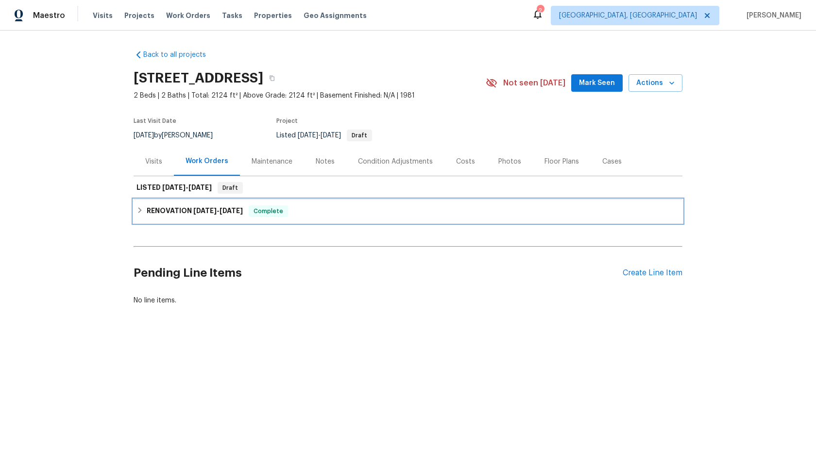
click at [231, 205] on h6 "RENOVATION 9/24/25 - 9/25/25" at bounding box center [195, 211] width 96 height 12
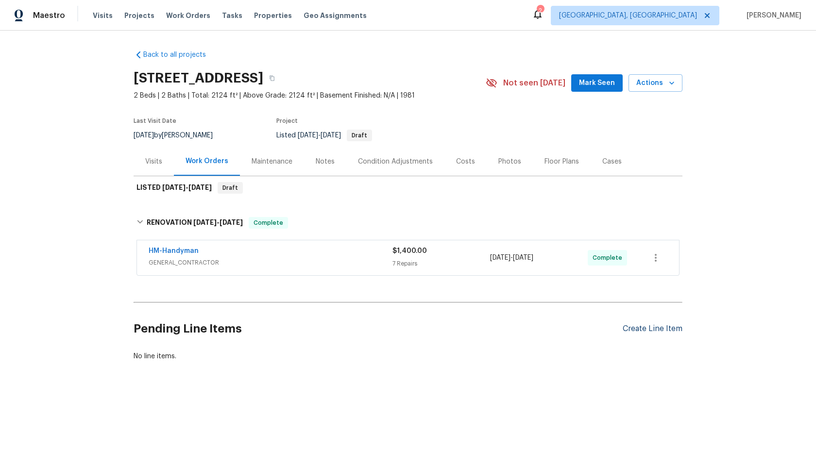
click at [640, 328] on div "Create Line Item" at bounding box center [653, 329] width 60 height 9
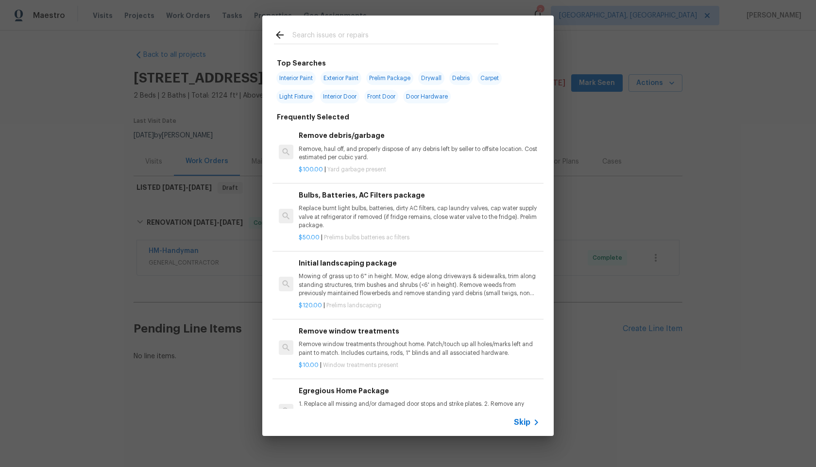
click at [523, 418] on span "Skip" at bounding box center [522, 423] width 17 height 10
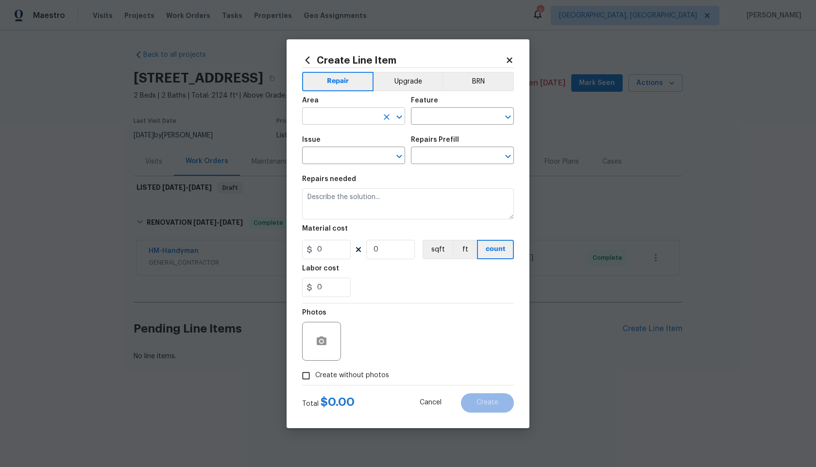
click at [359, 116] on input "text" at bounding box center [340, 117] width 76 height 15
click at [332, 152] on li "Interior Overall" at bounding box center [353, 155] width 103 height 16
type input "Interior Overall"
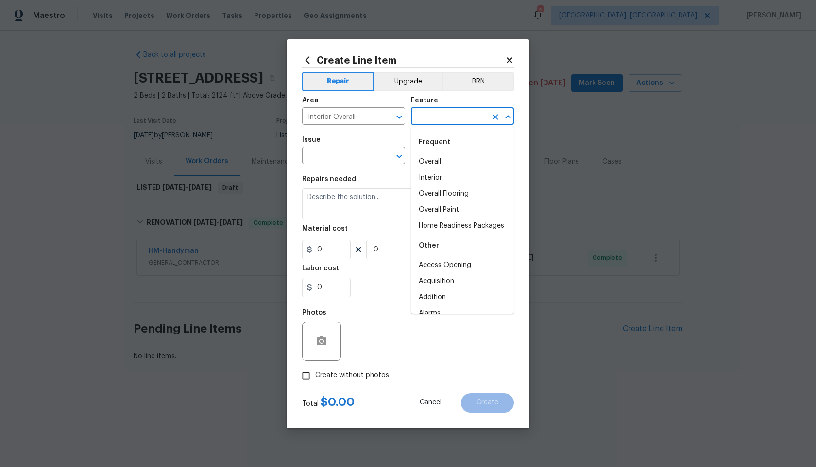
click at [438, 111] on input "text" at bounding box center [449, 117] width 76 height 15
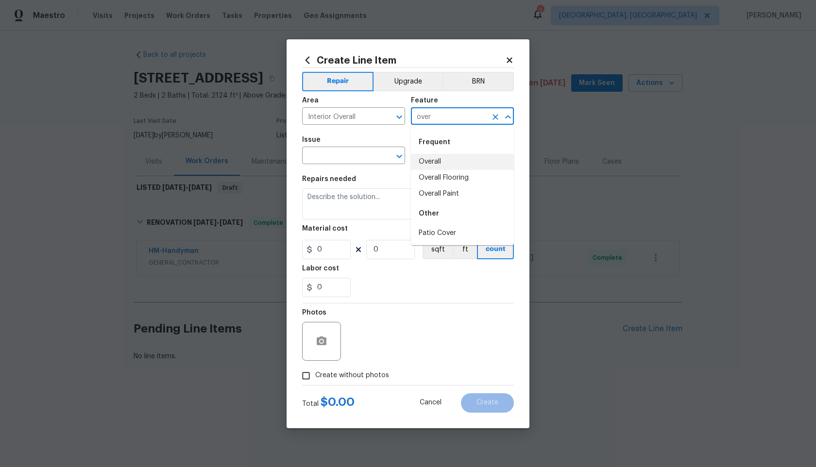
click at [434, 163] on li "Overall" at bounding box center [462, 162] width 103 height 16
type input "Overall"
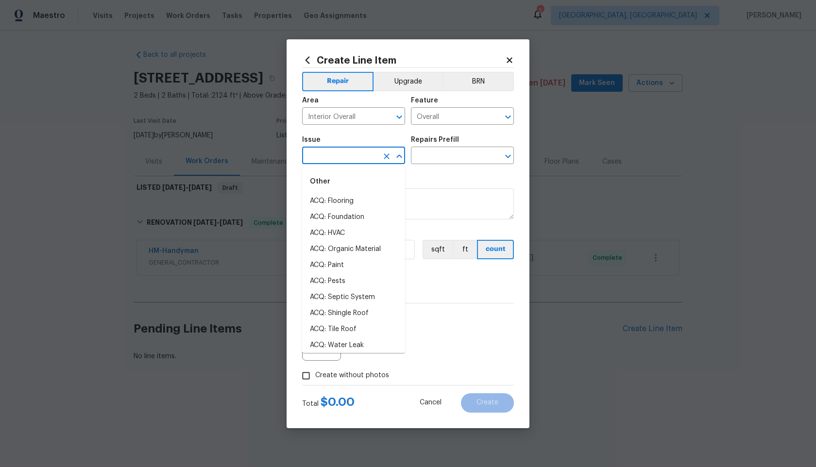
click at [372, 163] on input "text" at bounding box center [340, 156] width 76 height 15
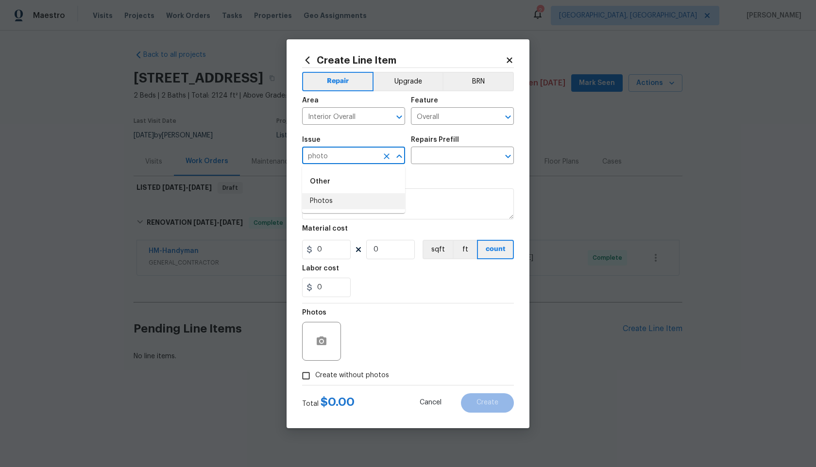
click at [346, 208] on li "Photos" at bounding box center [353, 201] width 103 height 16
type input "Photos"
click at [432, 154] on input "text" at bounding box center [449, 156] width 76 height 15
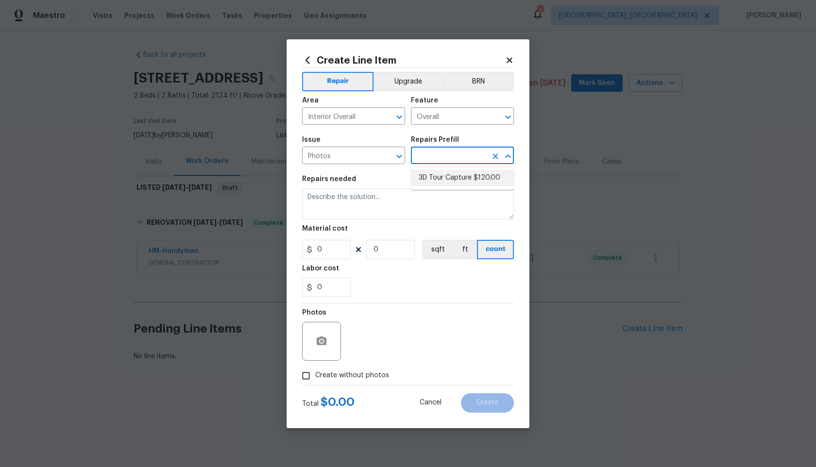
click at [432, 177] on li "3D Tour Capture $120.00" at bounding box center [462, 178] width 103 height 16
type input "3D Tour Capture $120.00"
type textarea "Capture 3D tour of home"
type input "120"
type input "1"
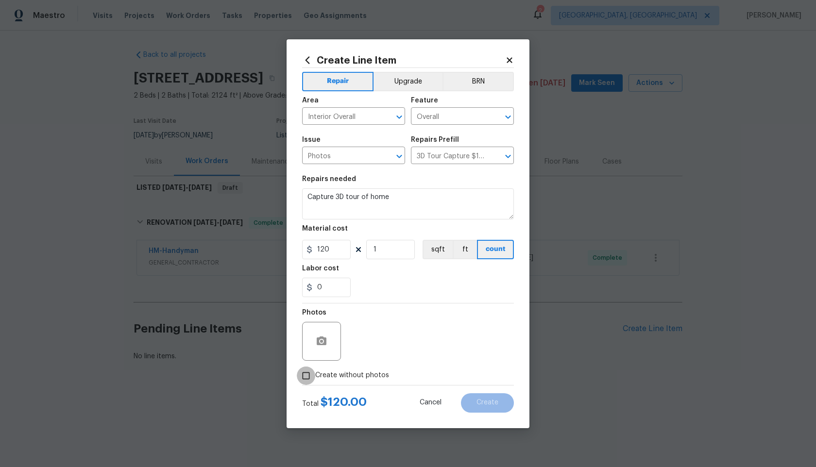
click at [302, 378] on input "Create without photos" at bounding box center [306, 376] width 18 height 18
checkbox input "true"
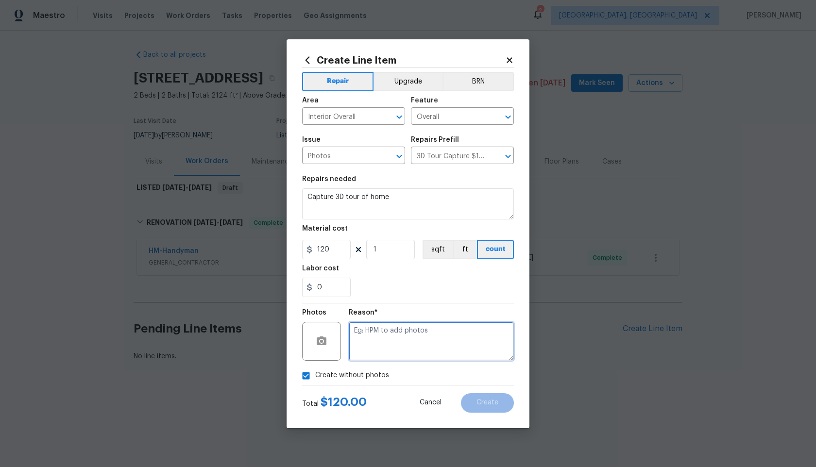
click at [381, 338] on textarea at bounding box center [431, 341] width 165 height 39
type textarea "."
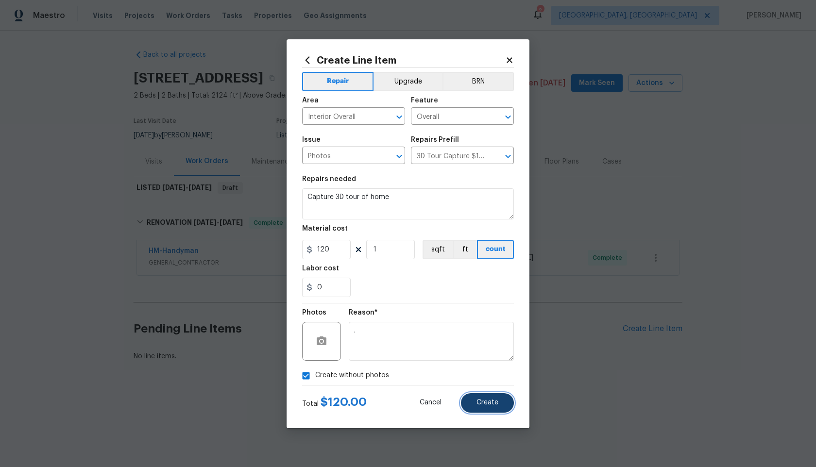
click at [497, 405] on span "Create" at bounding box center [488, 402] width 22 height 7
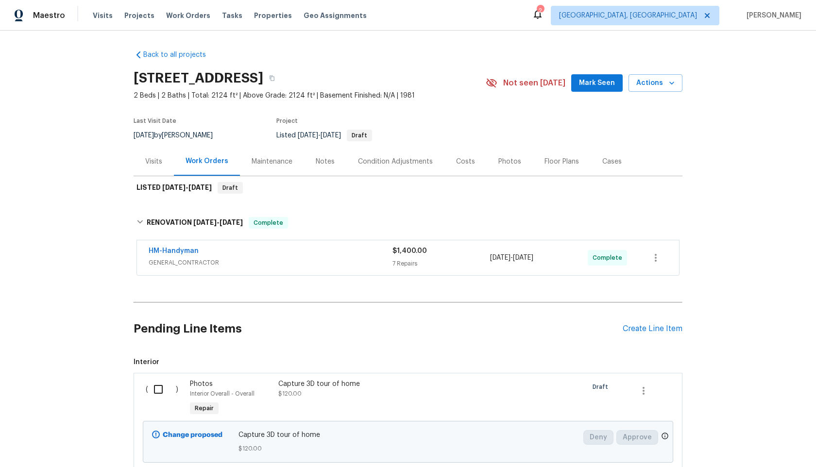
scroll to position [71, 0]
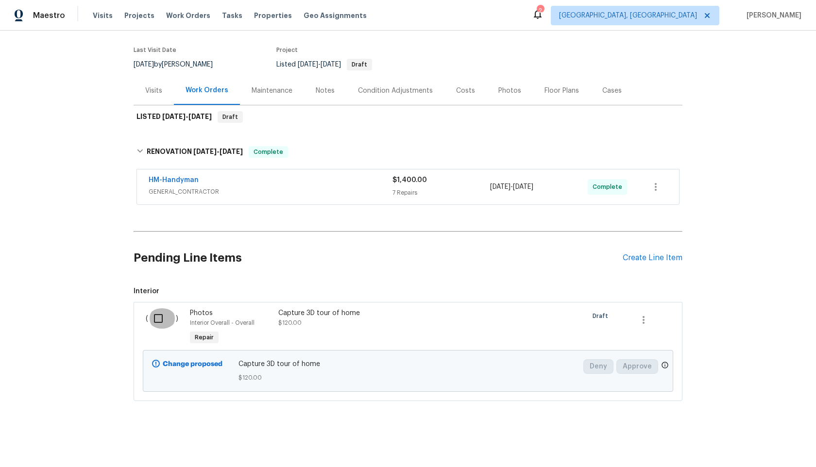
click at [159, 318] on input "checkbox" at bounding box center [162, 318] width 28 height 20
checkbox input "true"
click at [739, 443] on span "Create Work Order" at bounding box center [760, 443] width 65 height 12
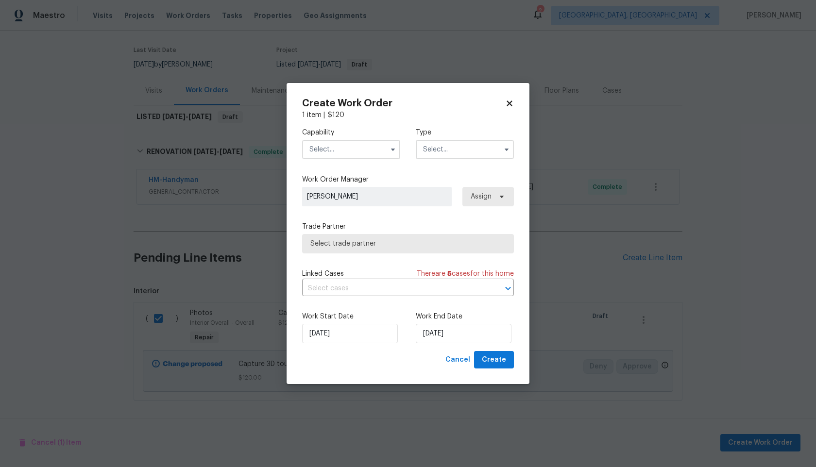
click at [356, 153] on input "text" at bounding box center [351, 149] width 98 height 19
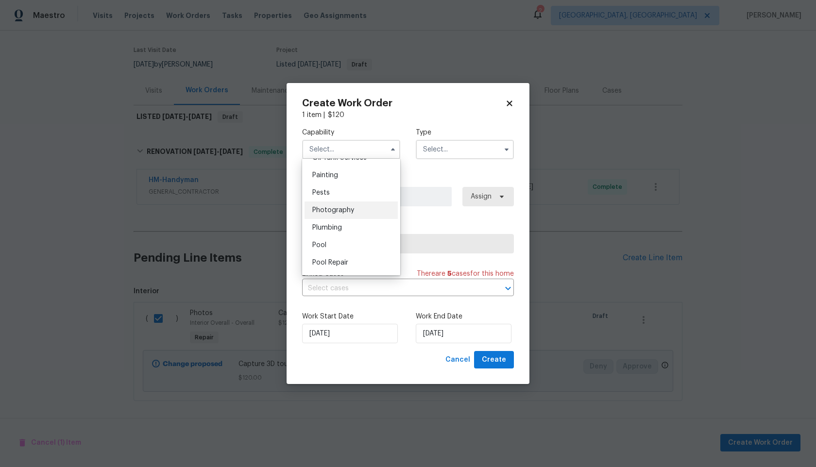
scroll to position [800, 0]
click at [347, 222] on span "Photography" at bounding box center [333, 221] width 42 height 7
type input "Photography"
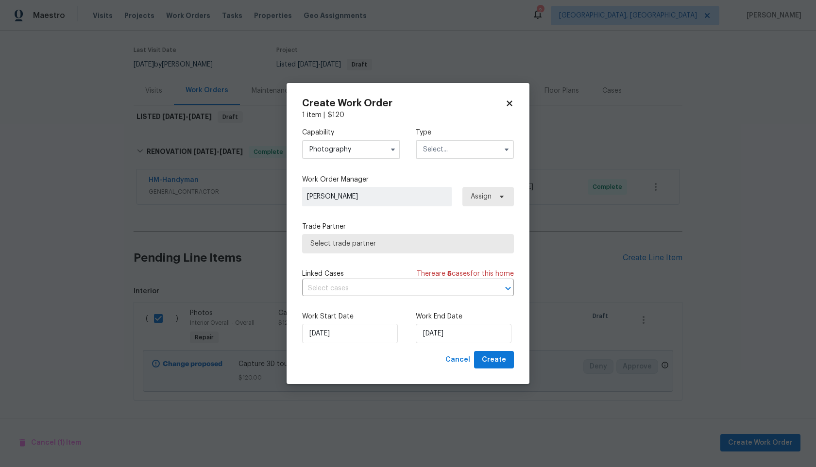
click at [441, 156] on input "text" at bounding box center [465, 149] width 98 height 19
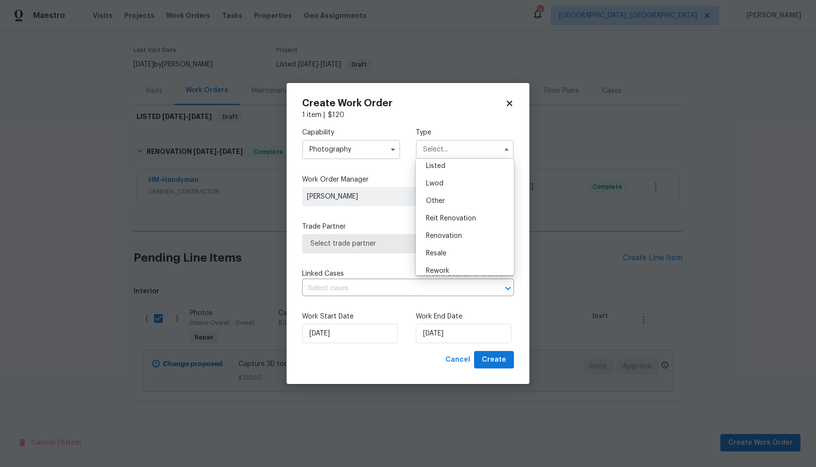
scroll to position [93, 0]
click at [440, 200] on span "Other" at bounding box center [435, 199] width 19 height 7
type input "Other"
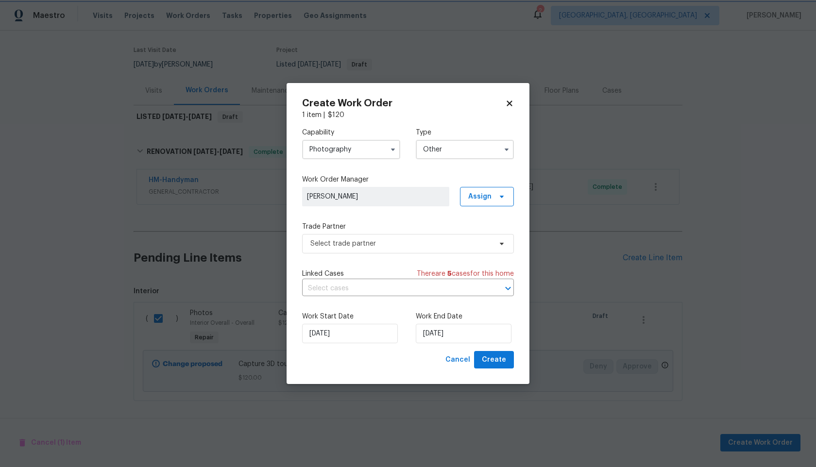
scroll to position [0, 0]
click at [399, 243] on span "Select trade partner" at bounding box center [400, 244] width 181 height 10
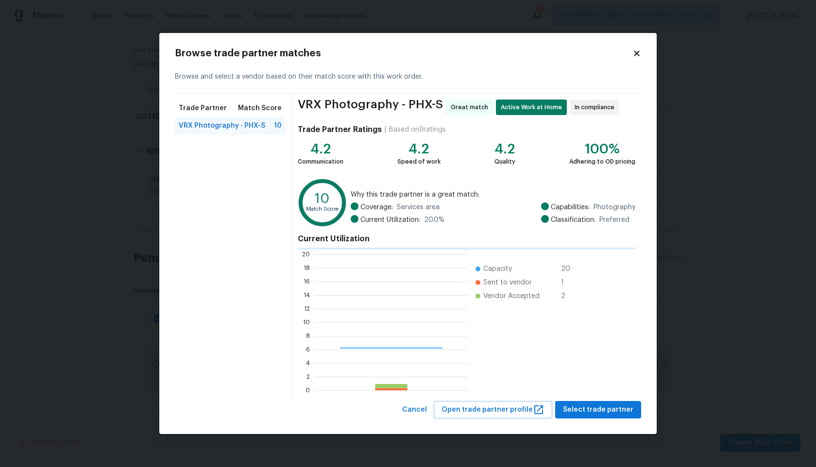
scroll to position [136, 153]
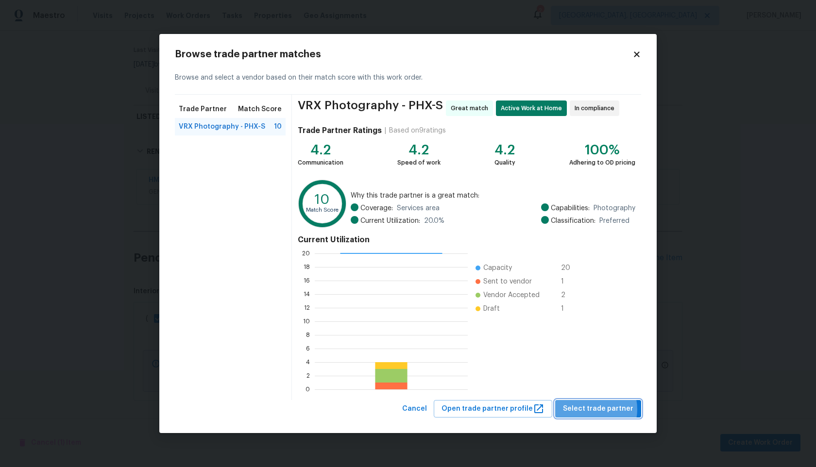
click at [592, 410] on span "Select trade partner" at bounding box center [598, 409] width 70 height 12
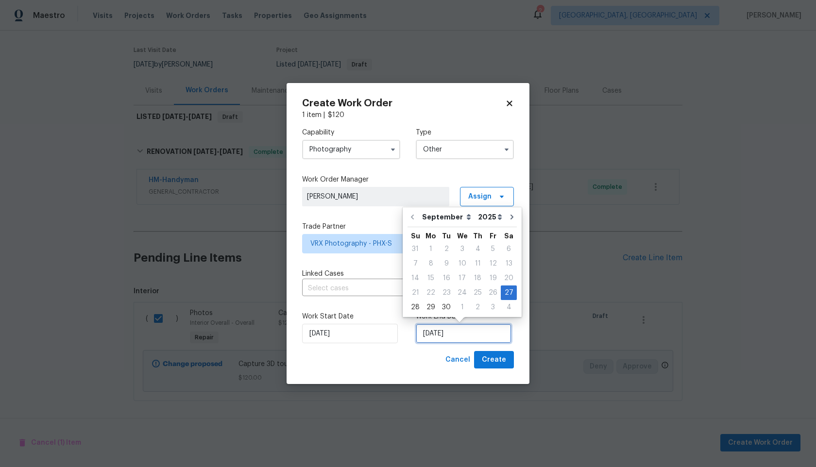
click at [444, 331] on input "27/09/2025" at bounding box center [464, 333] width 96 height 19
click at [434, 305] on div "29" at bounding box center [431, 308] width 16 height 14
type input "29/09/2025"
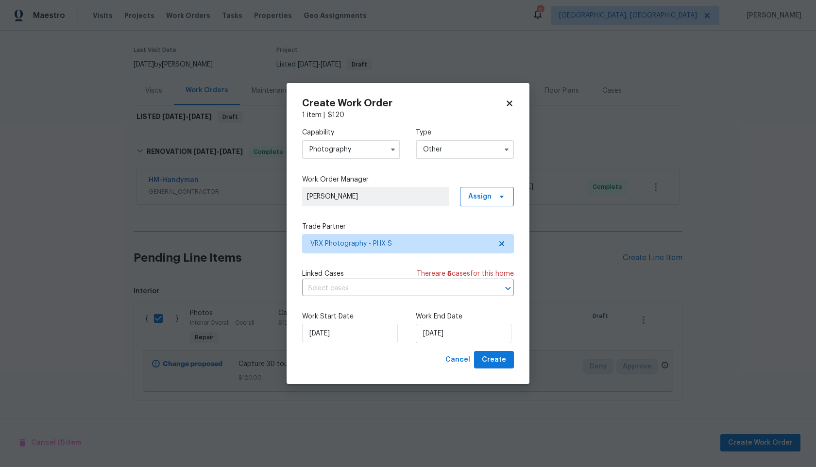
click at [501, 370] on div "Create Work Order 1 item | $ 120 Capability Photography Type Other Work Order M…" at bounding box center [408, 234] width 243 height 302
click at [507, 359] on button "Create" at bounding box center [494, 360] width 40 height 18
checkbox input "false"
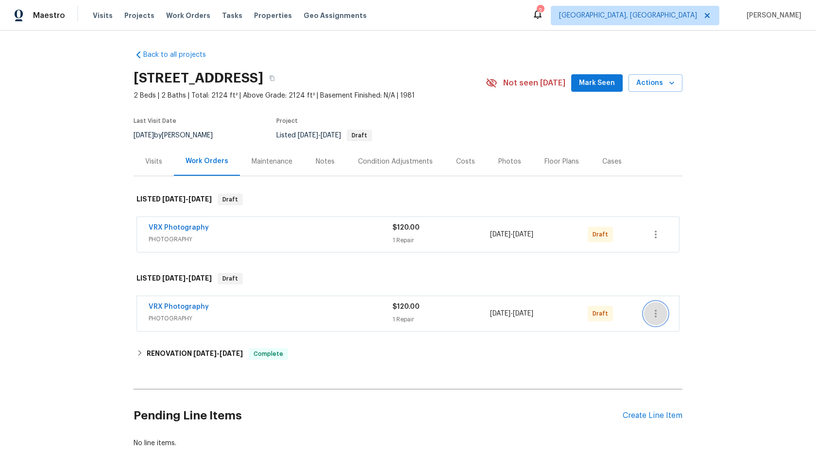
click at [657, 308] on button "button" at bounding box center [655, 313] width 23 height 23
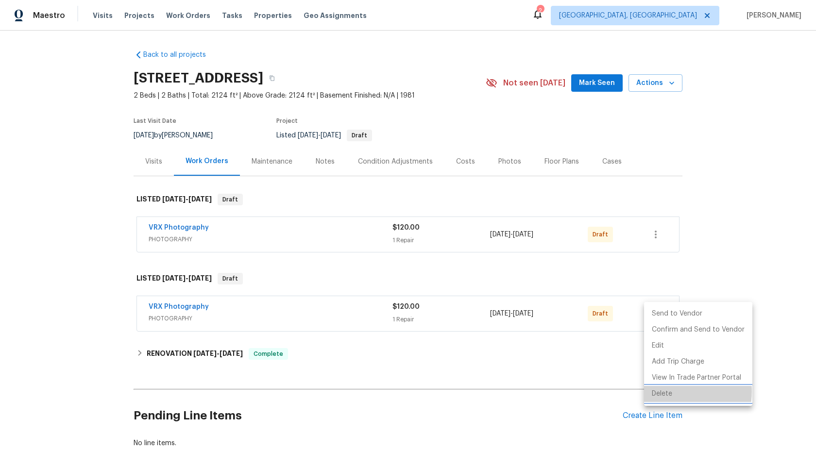
click at [666, 392] on li "Delete" at bounding box center [698, 394] width 108 height 16
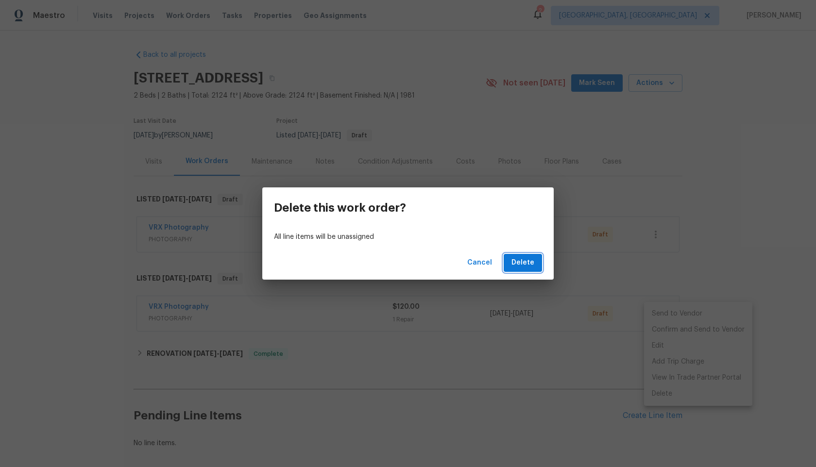
click at [528, 260] on span "Delete" at bounding box center [523, 263] width 23 height 12
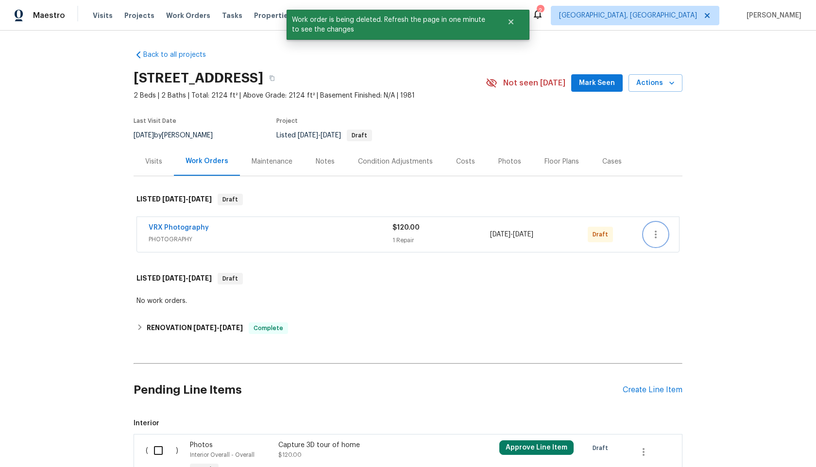
click at [650, 234] on icon "button" at bounding box center [656, 235] width 12 height 12
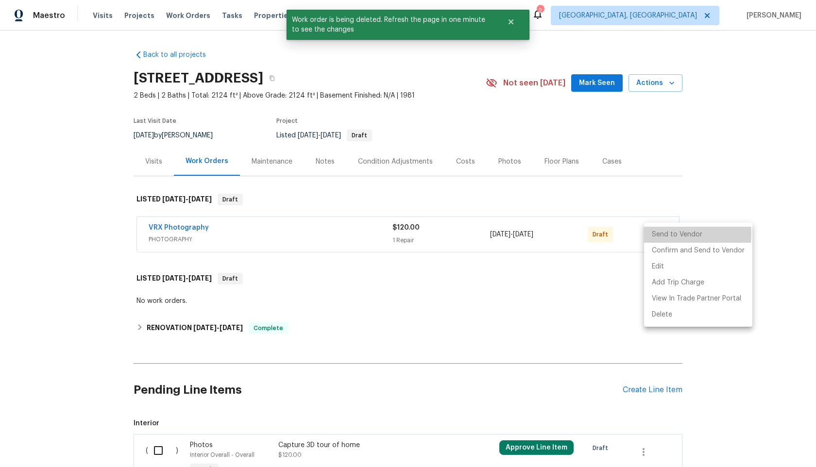
click at [650, 234] on li "Send to Vendor" at bounding box center [698, 235] width 108 height 16
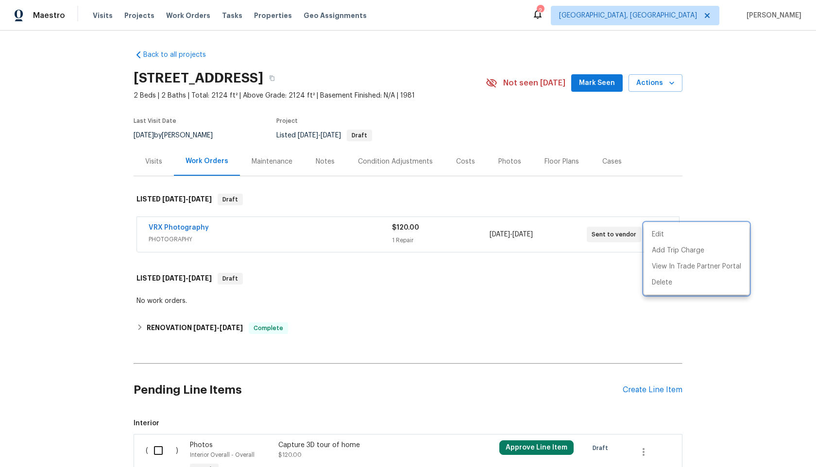
click at [645, 449] on div at bounding box center [408, 233] width 816 height 467
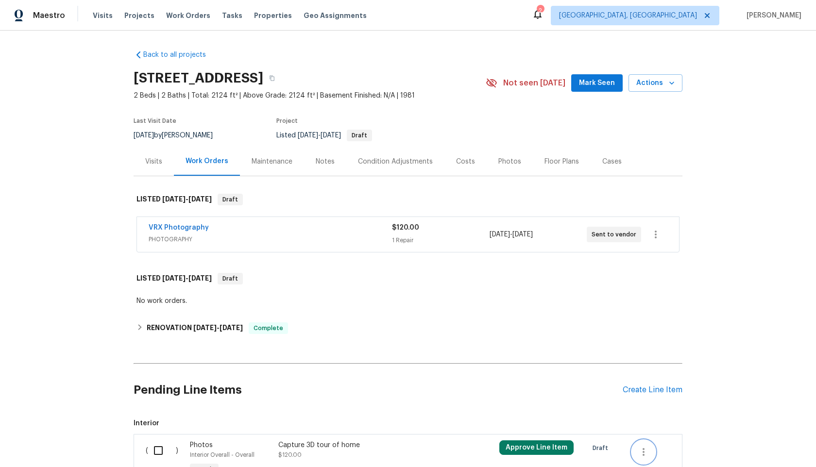
click at [644, 451] on icon "button" at bounding box center [644, 452] width 12 height 12
click at [645, 446] on li "Cancel" at bounding box center [650, 448] width 37 height 16
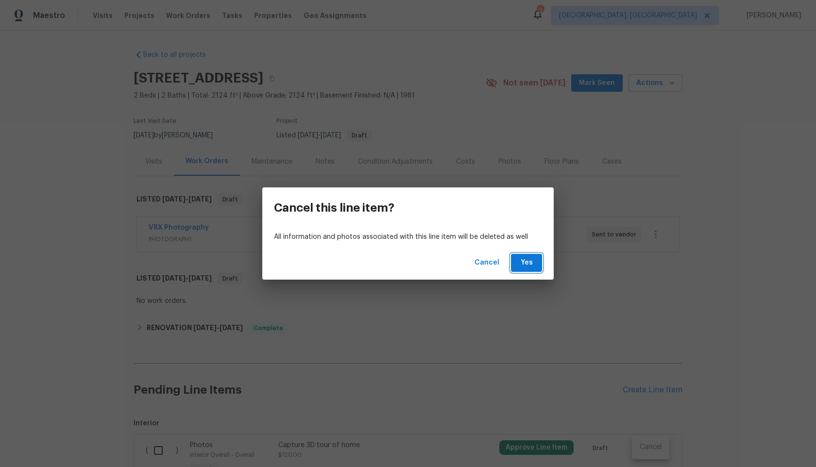
click at [533, 264] on span "Yes" at bounding box center [527, 263] width 16 height 12
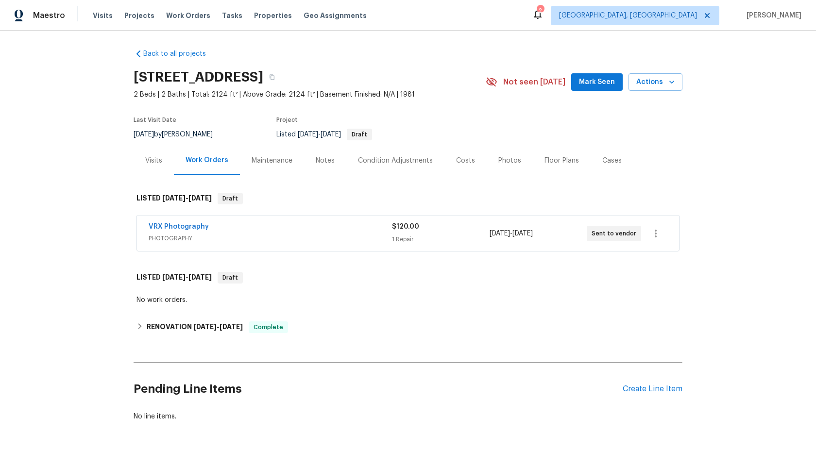
scroll to position [3, 0]
